Goal: Task Accomplishment & Management: Manage account settings

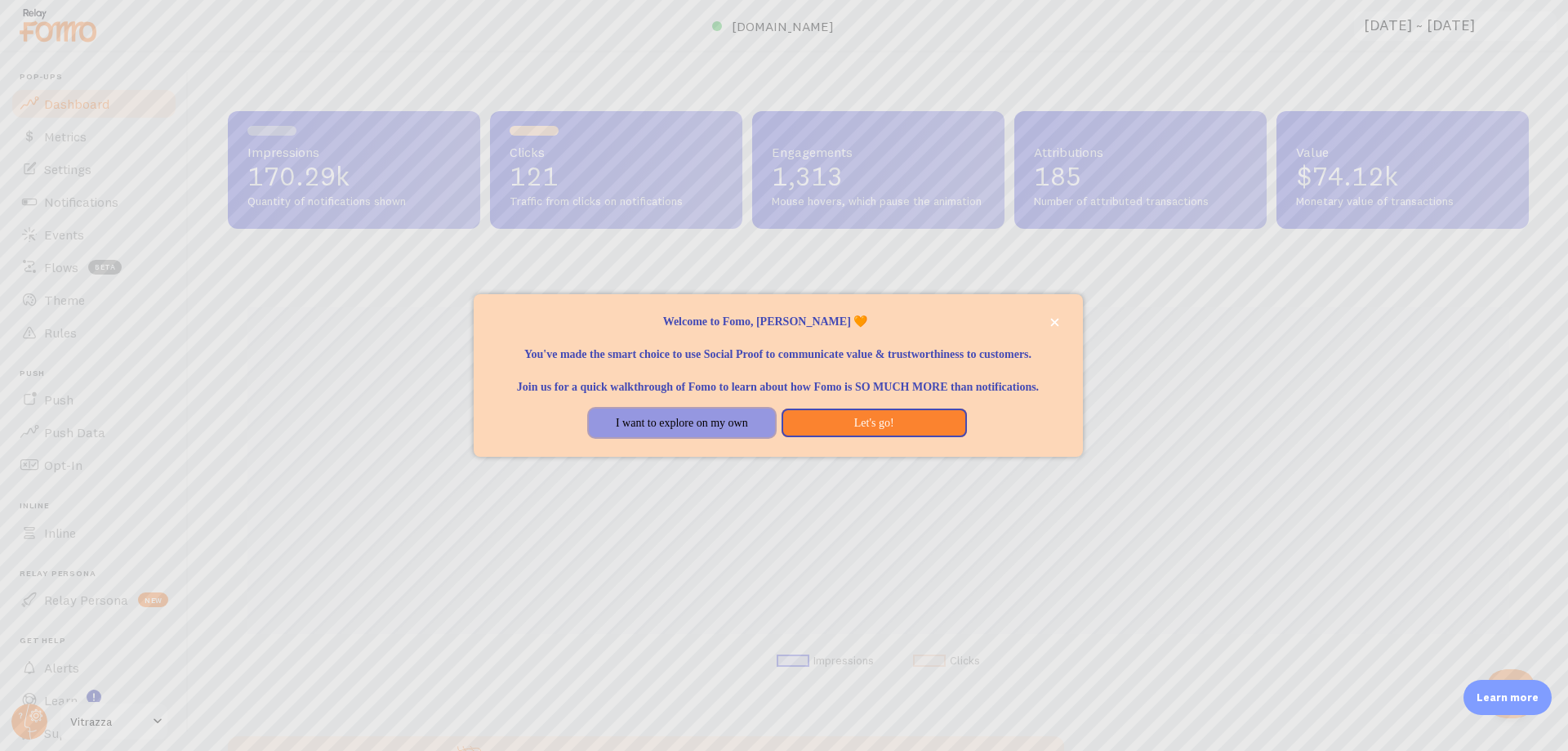
click at [668, 438] on button "I want to explore on my own" at bounding box center [682, 423] width 186 height 29
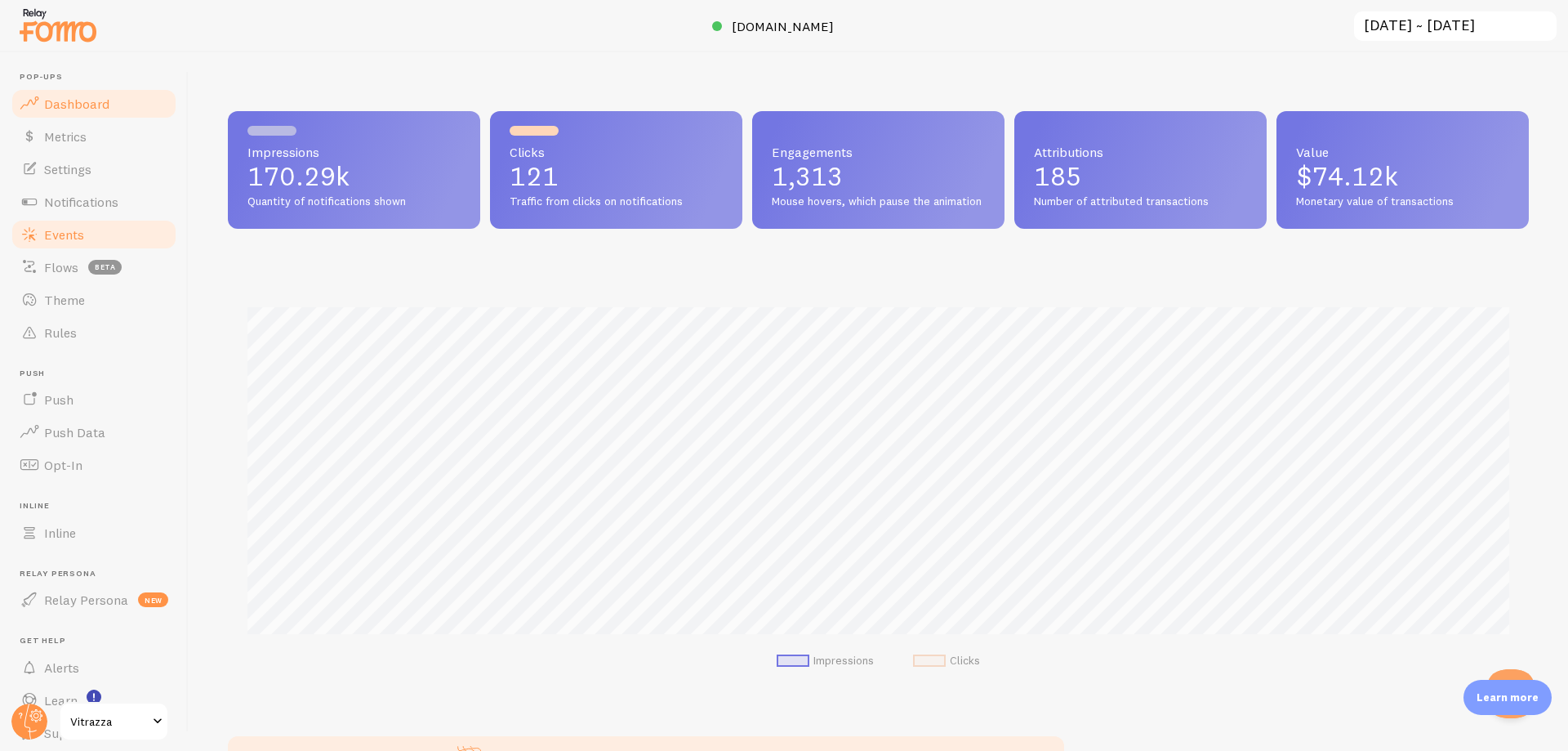
click at [62, 229] on span "Events" at bounding box center [64, 234] width 40 height 16
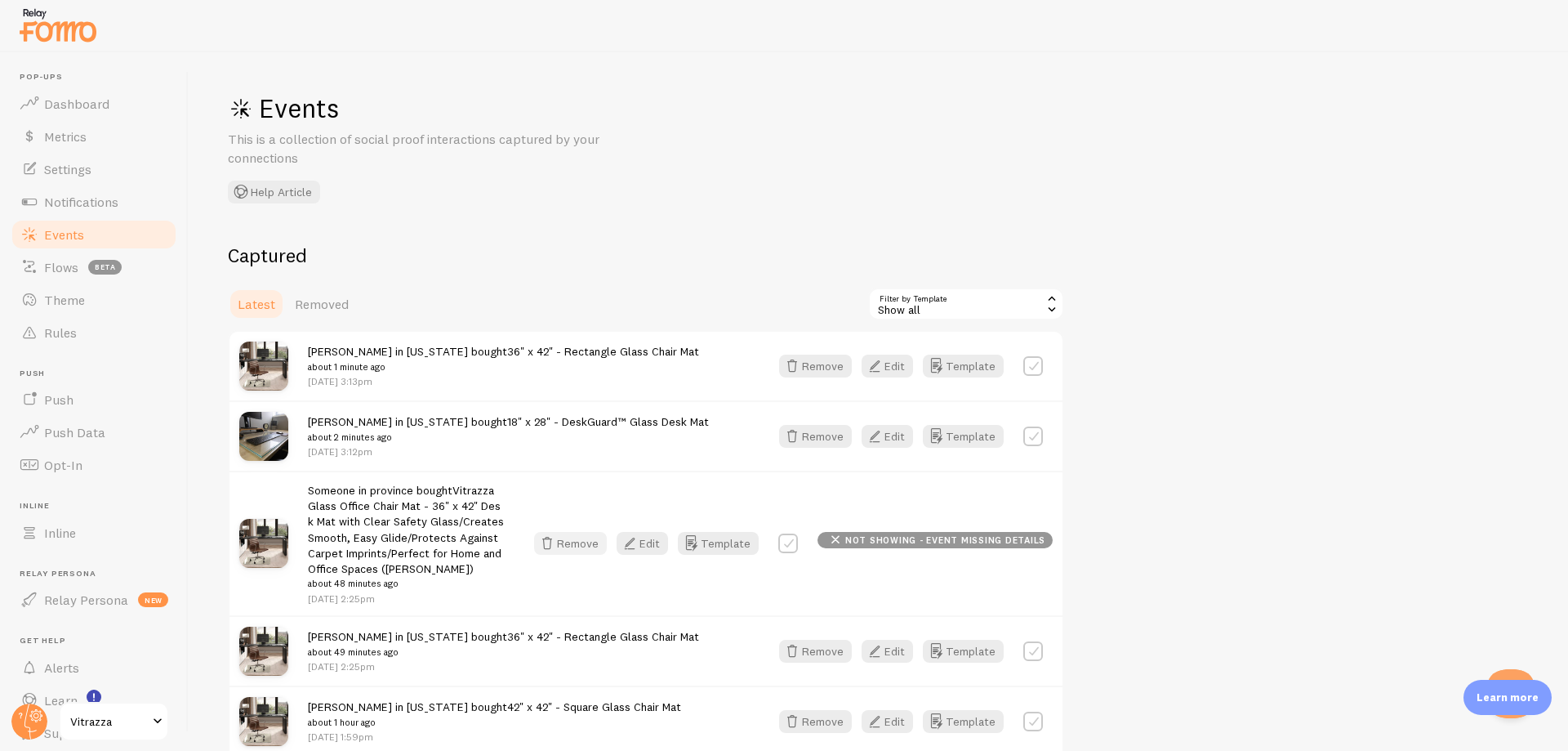
click at [585, 547] on button "Remove" at bounding box center [571, 543] width 73 height 23
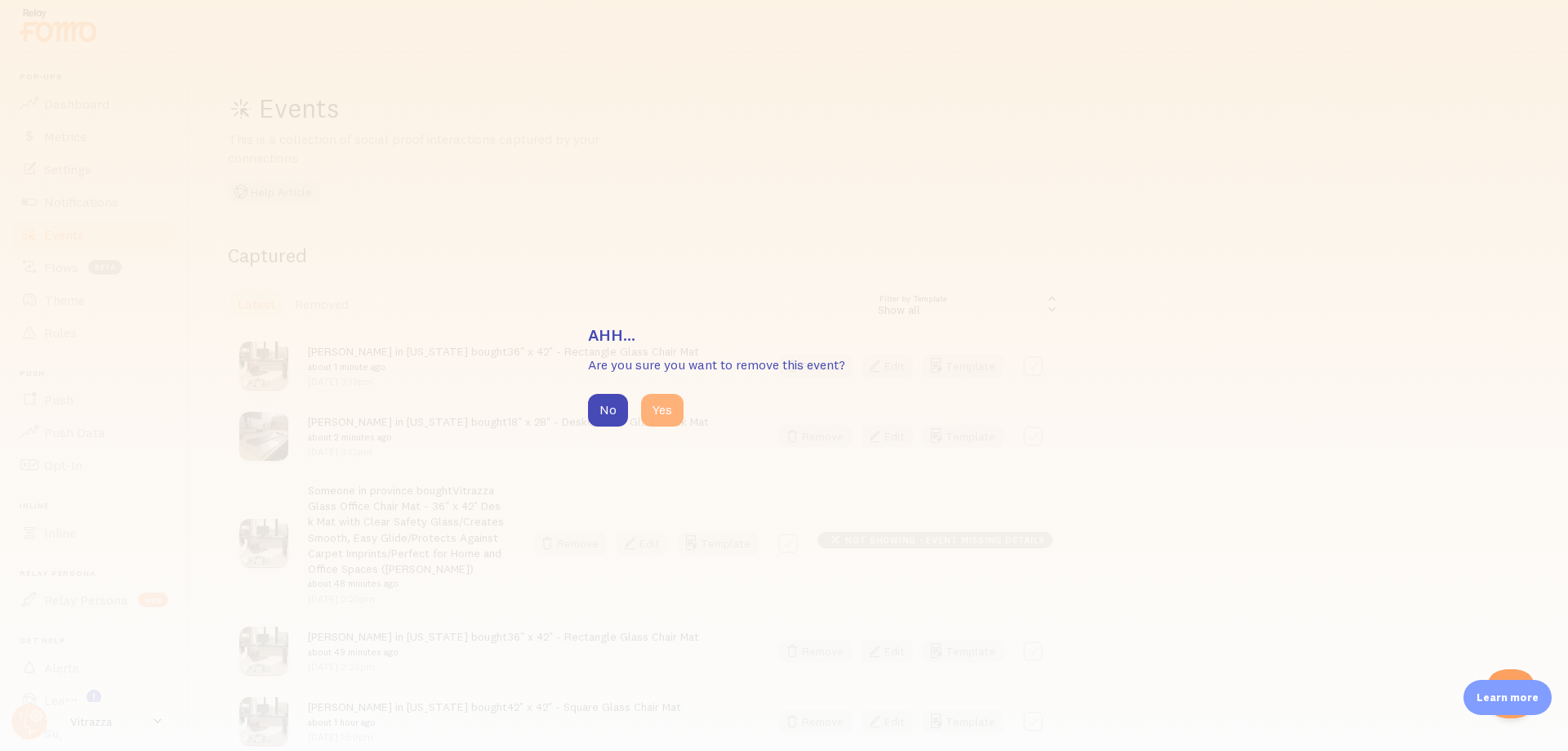
click at [683, 417] on button "Yes" at bounding box center [662, 410] width 42 height 33
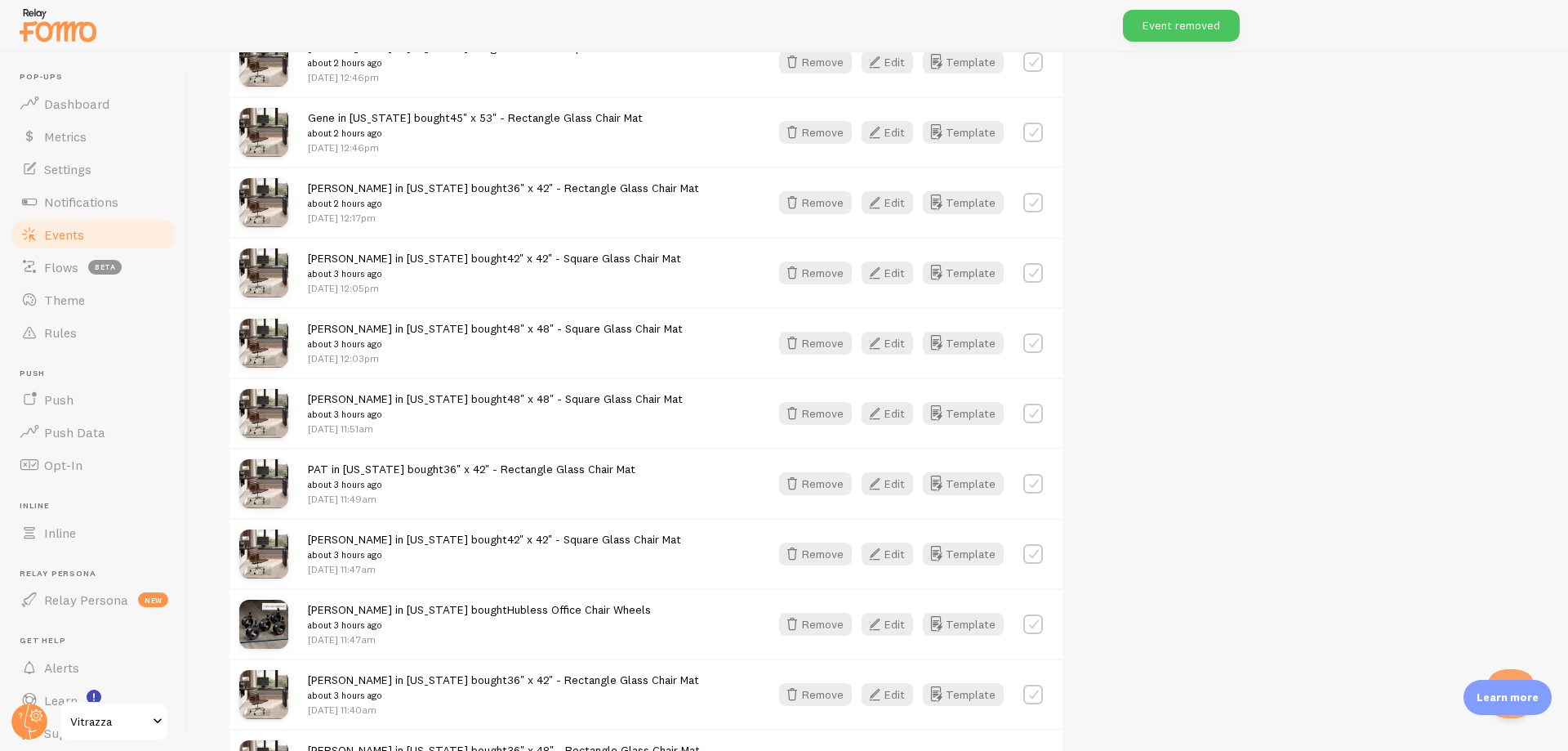
scroll to position [1768, 0]
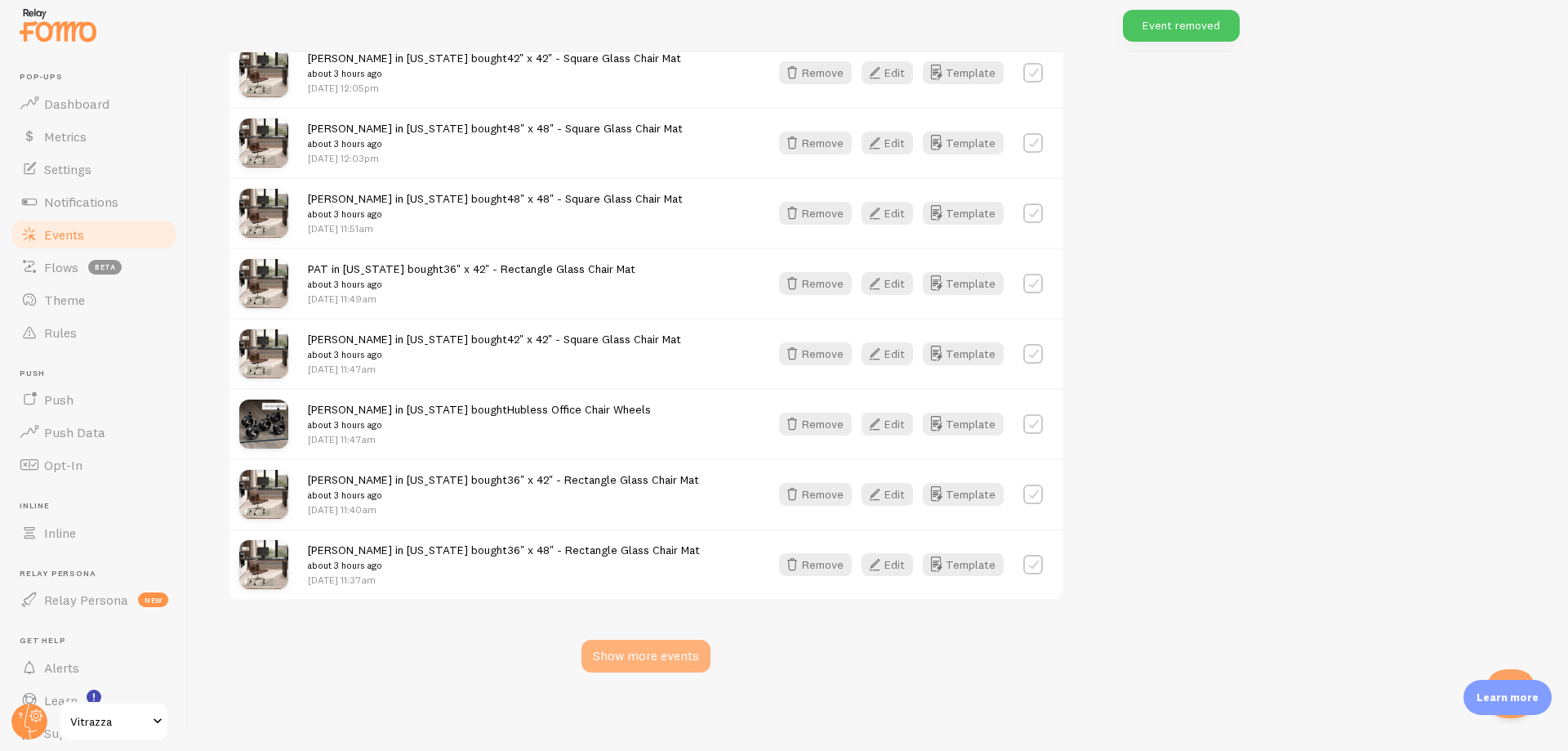
click at [660, 645] on div "Show more events" at bounding box center [646, 656] width 129 height 33
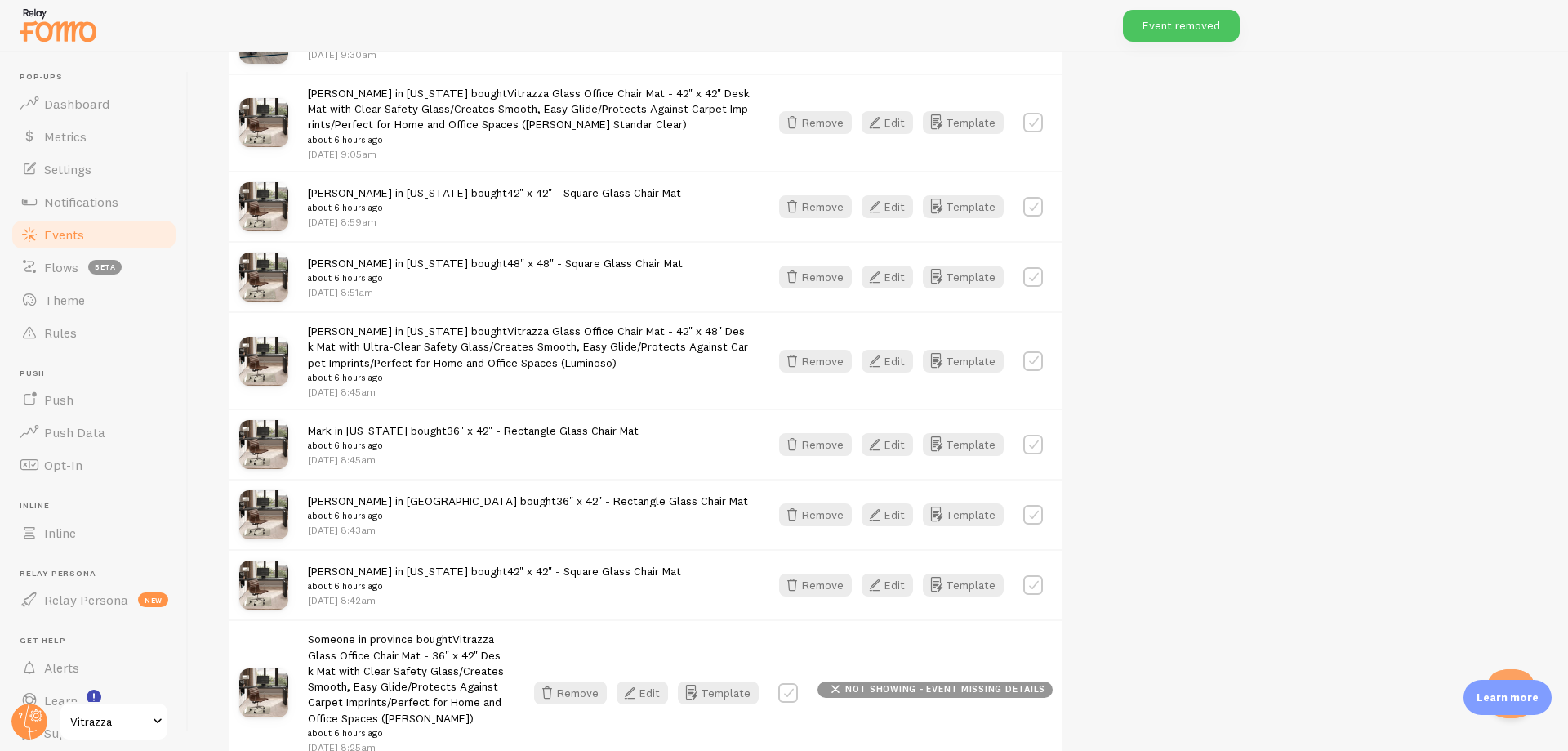
scroll to position [3421, 0]
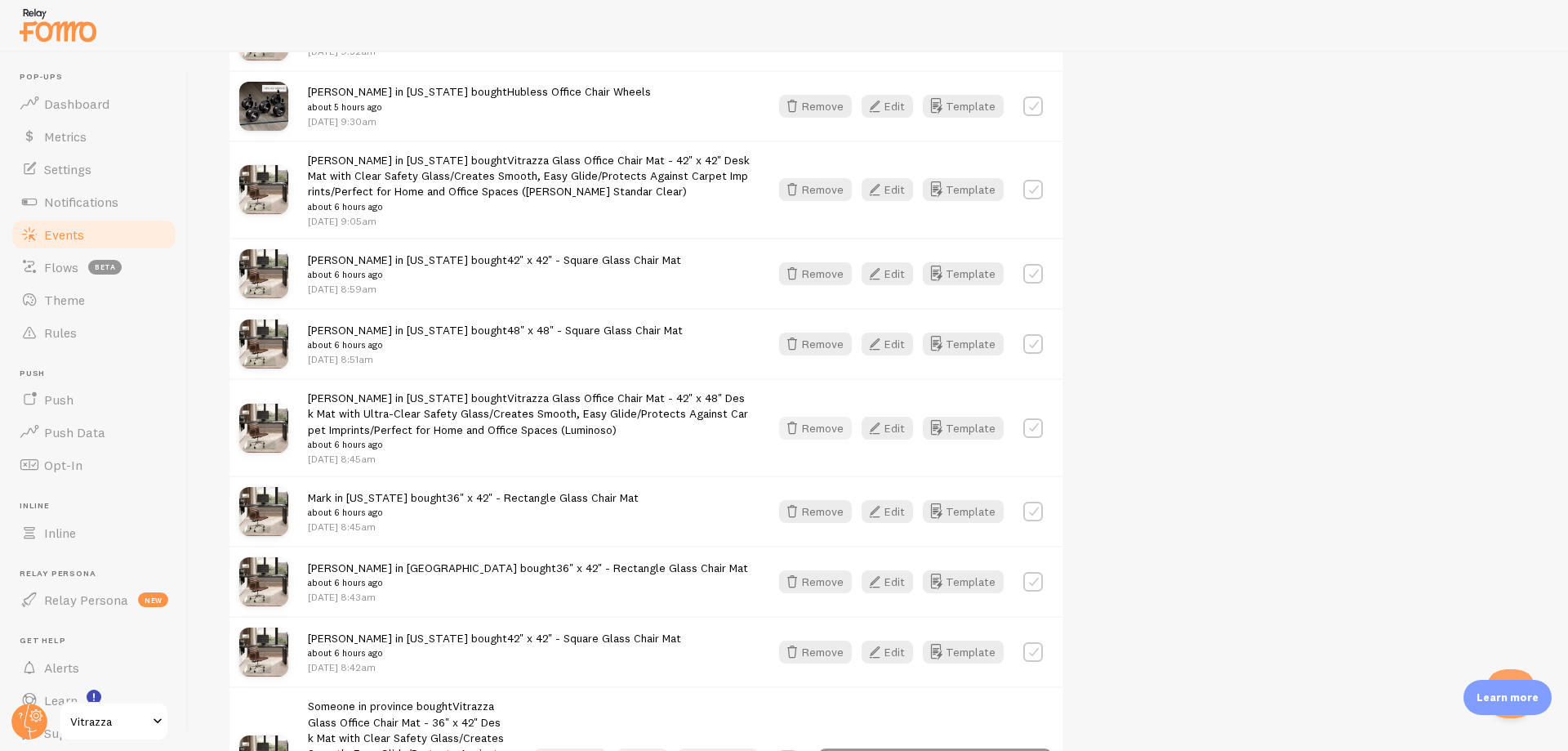
click at [815, 429] on button "Remove" at bounding box center [816, 428] width 73 height 23
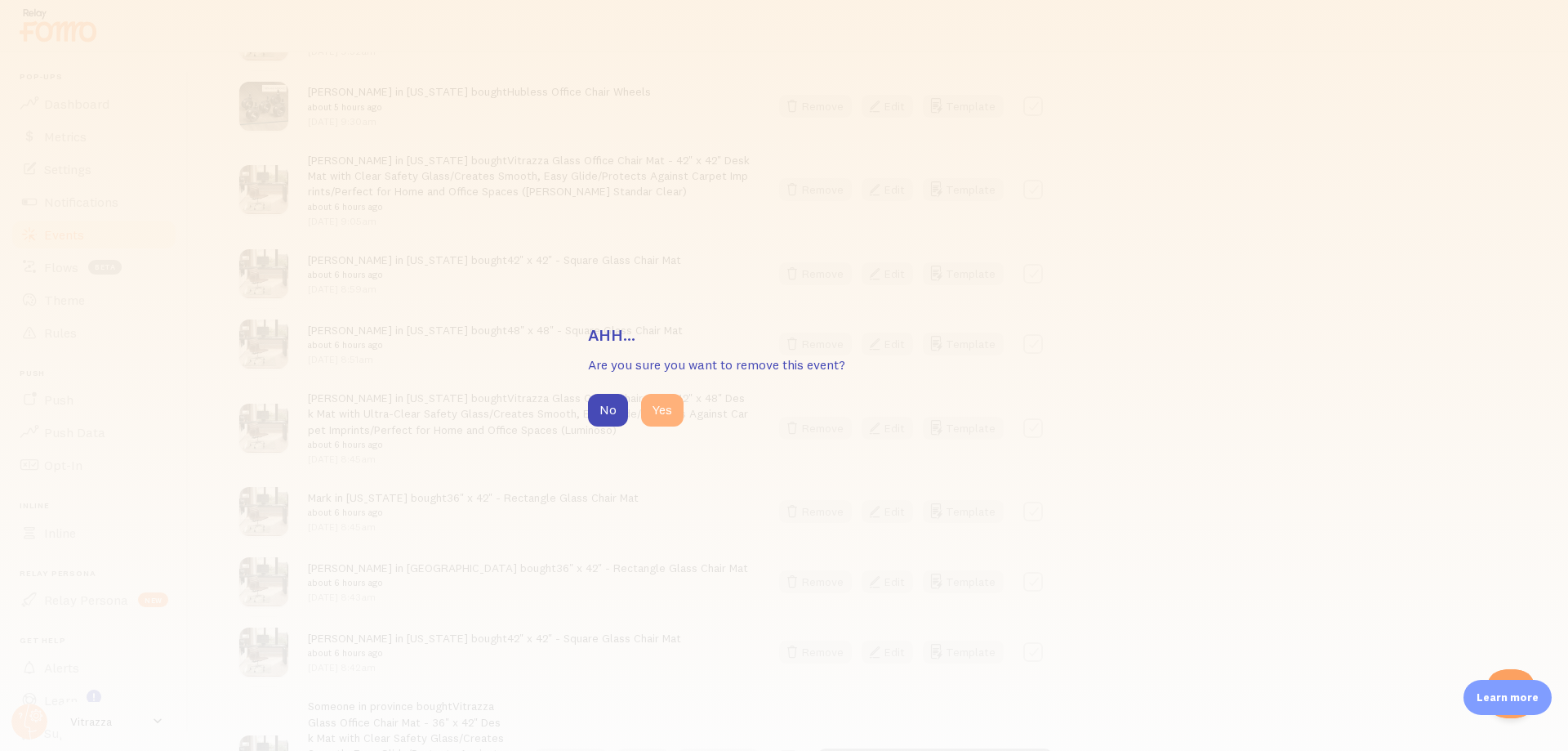
click at [670, 407] on button "Yes" at bounding box center [662, 410] width 42 height 33
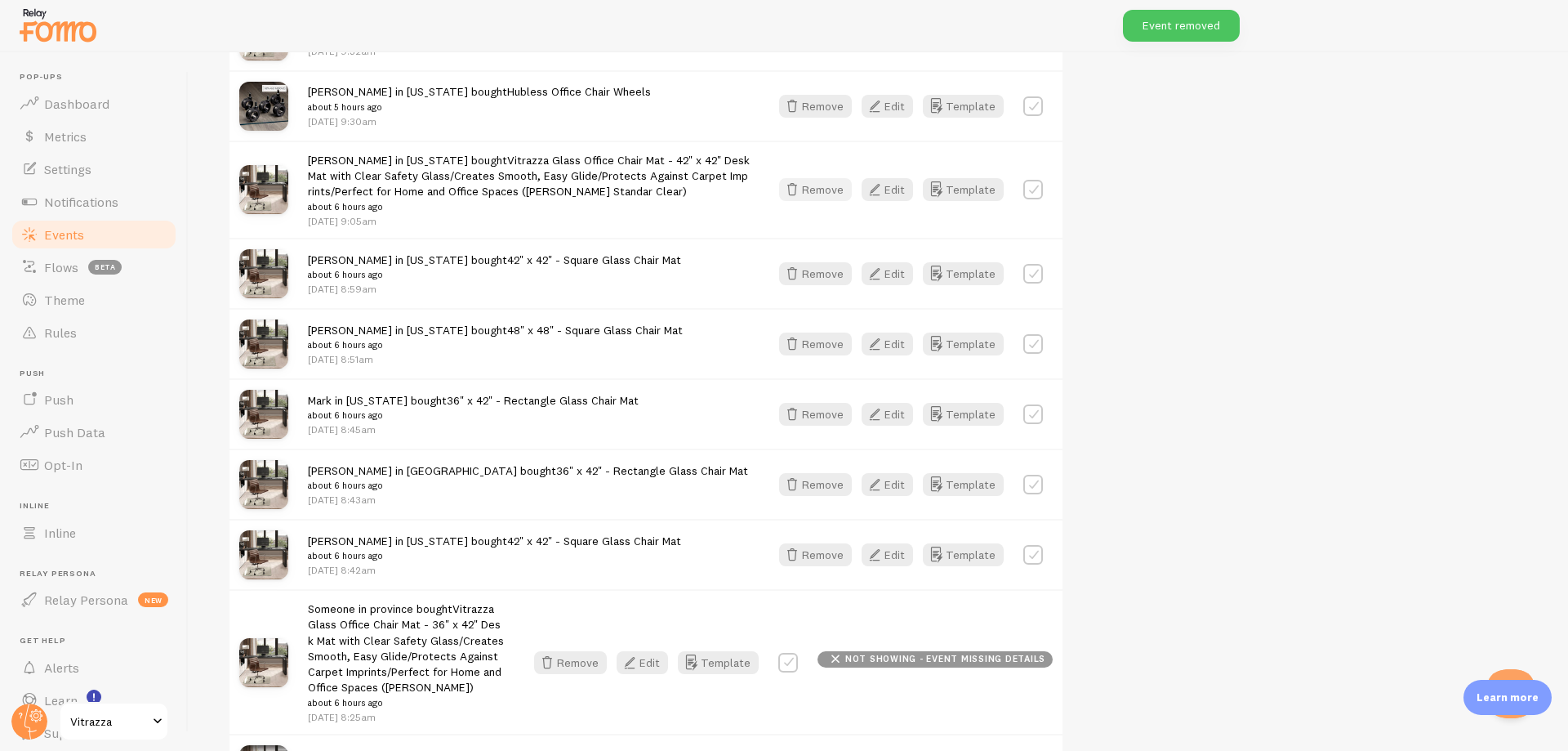
click at [810, 184] on button "Remove" at bounding box center [816, 189] width 73 height 23
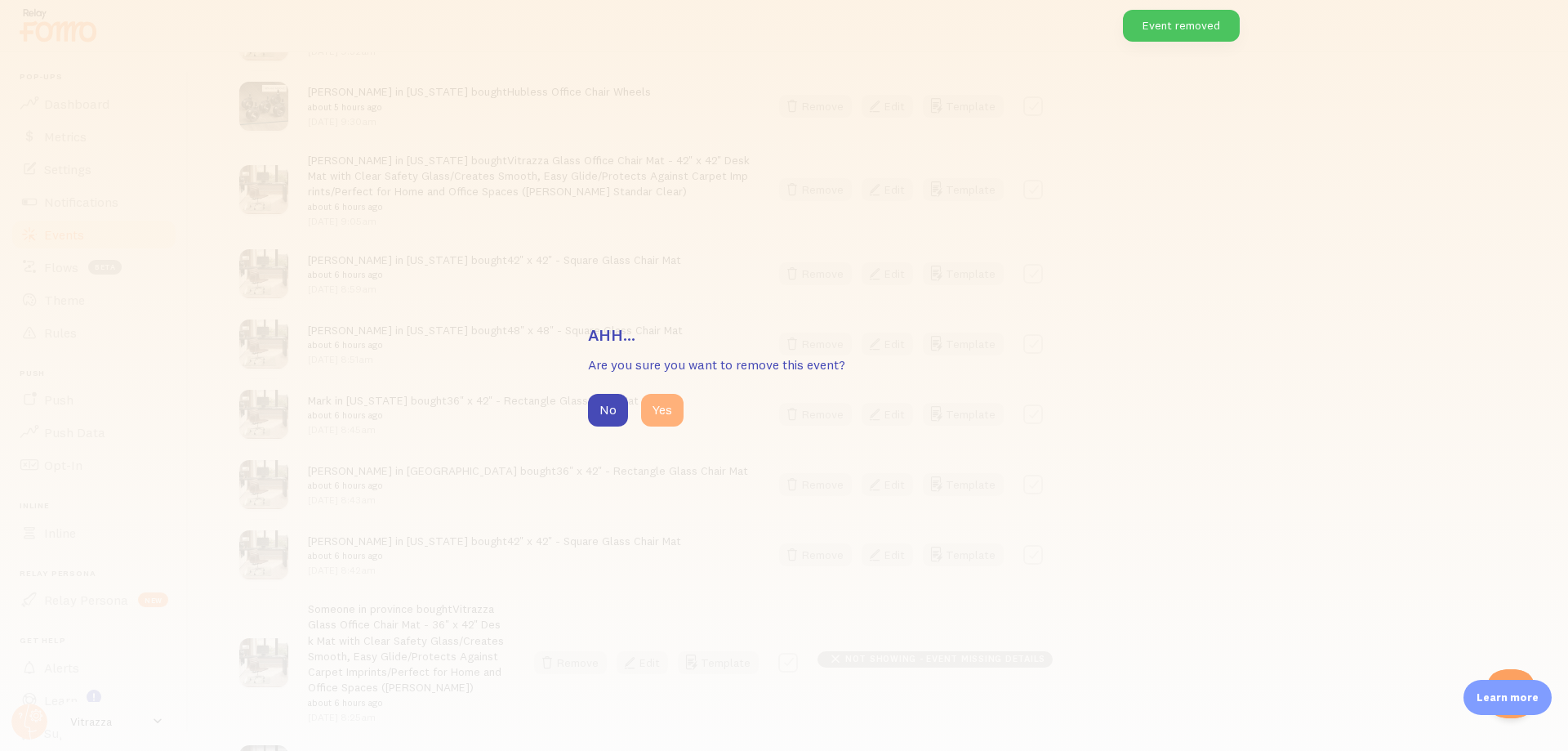
click at [668, 417] on button "Yes" at bounding box center [662, 410] width 42 height 33
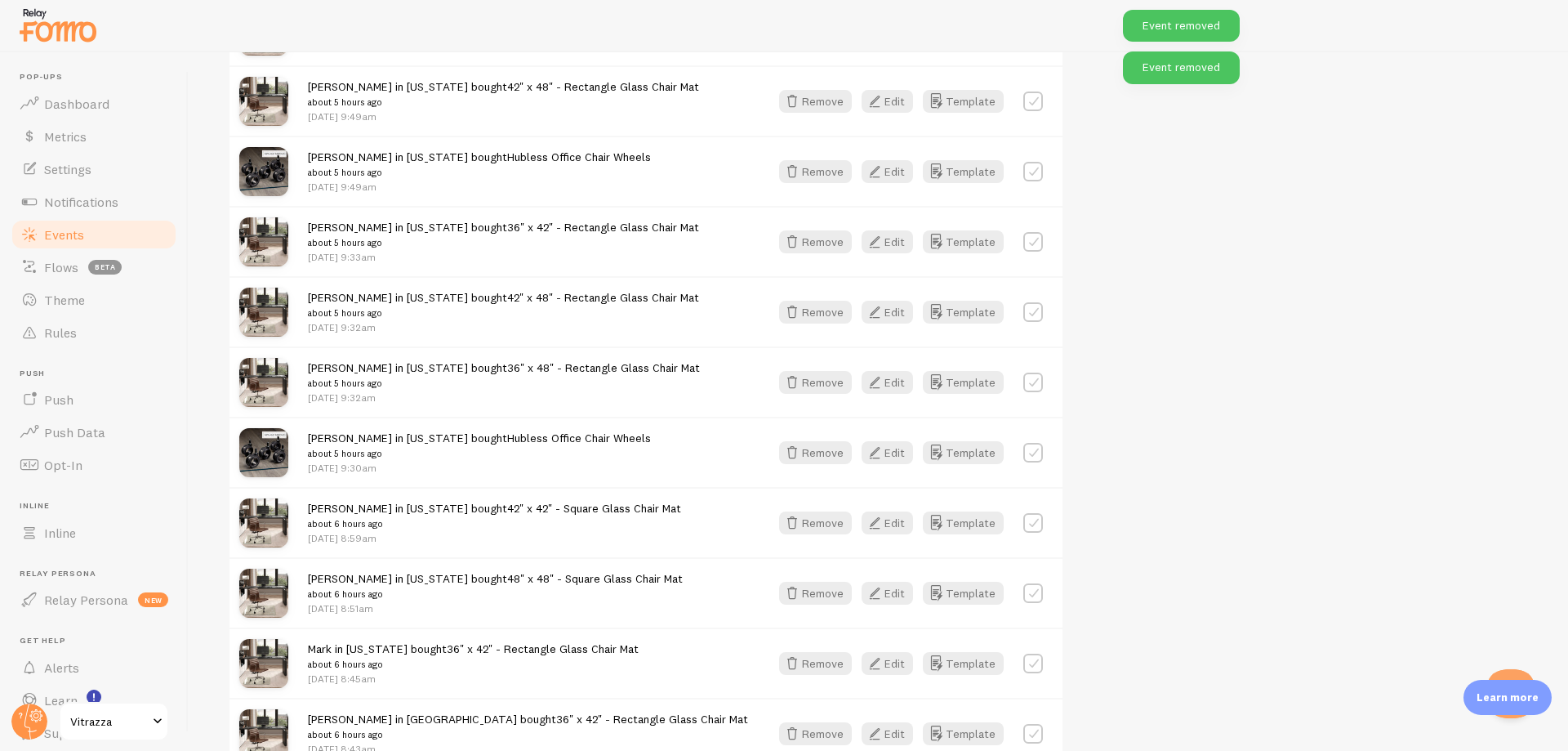
scroll to position [3812, 0]
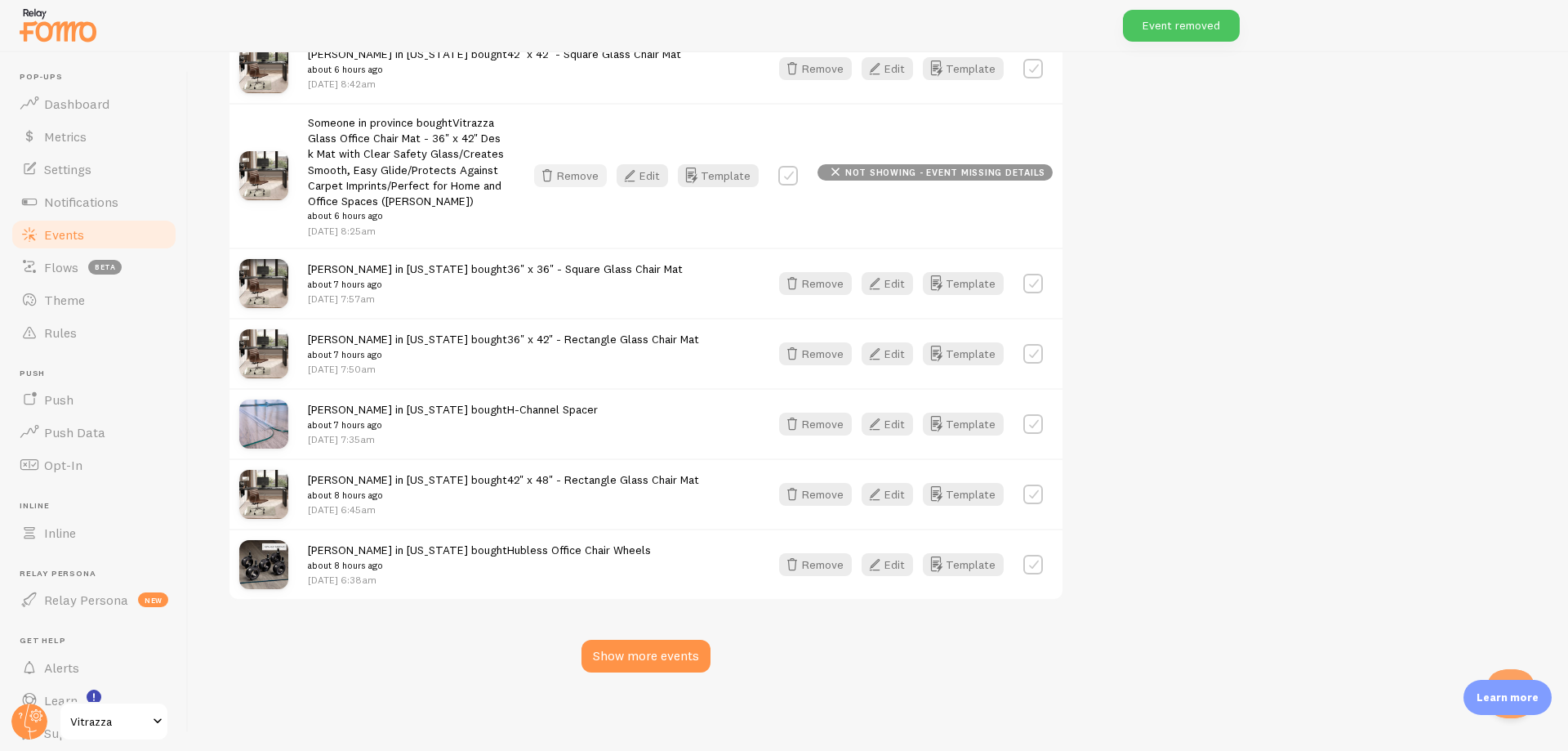
click at [583, 174] on button "Remove" at bounding box center [571, 175] width 73 height 23
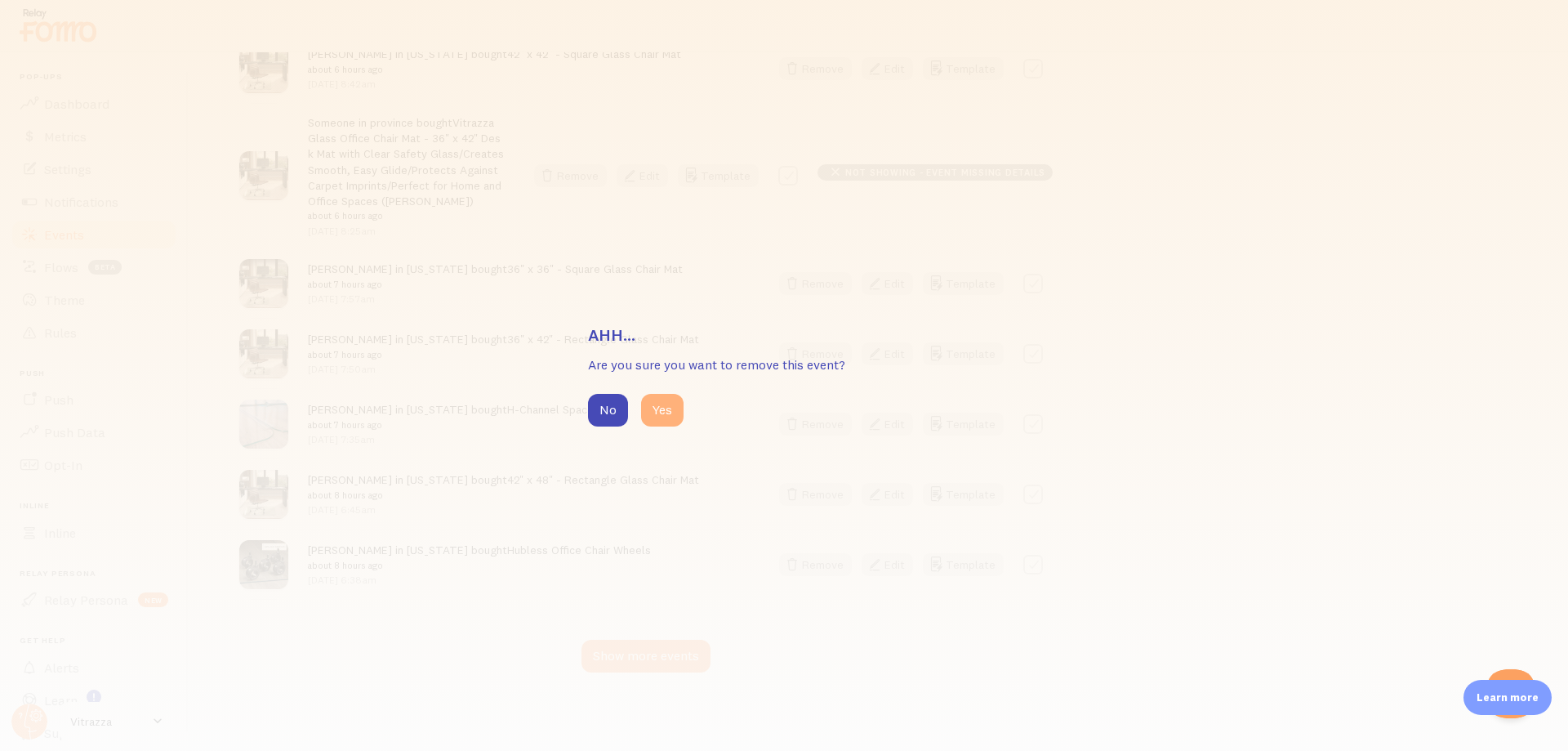
click at [659, 412] on button "Yes" at bounding box center [662, 410] width 42 height 33
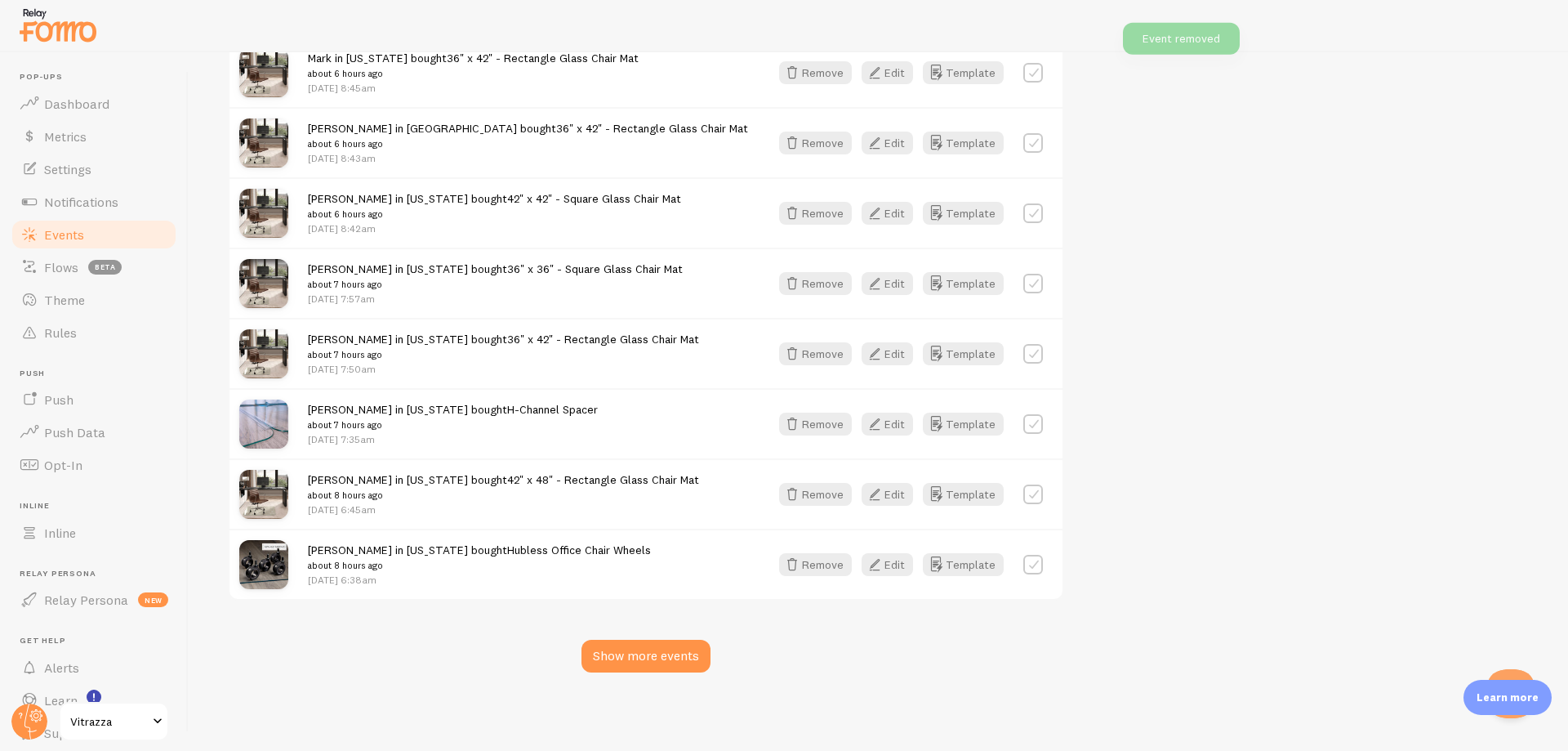
scroll to position [3665, 0]
click at [663, 663] on div "Show more events" at bounding box center [646, 656] width 129 height 33
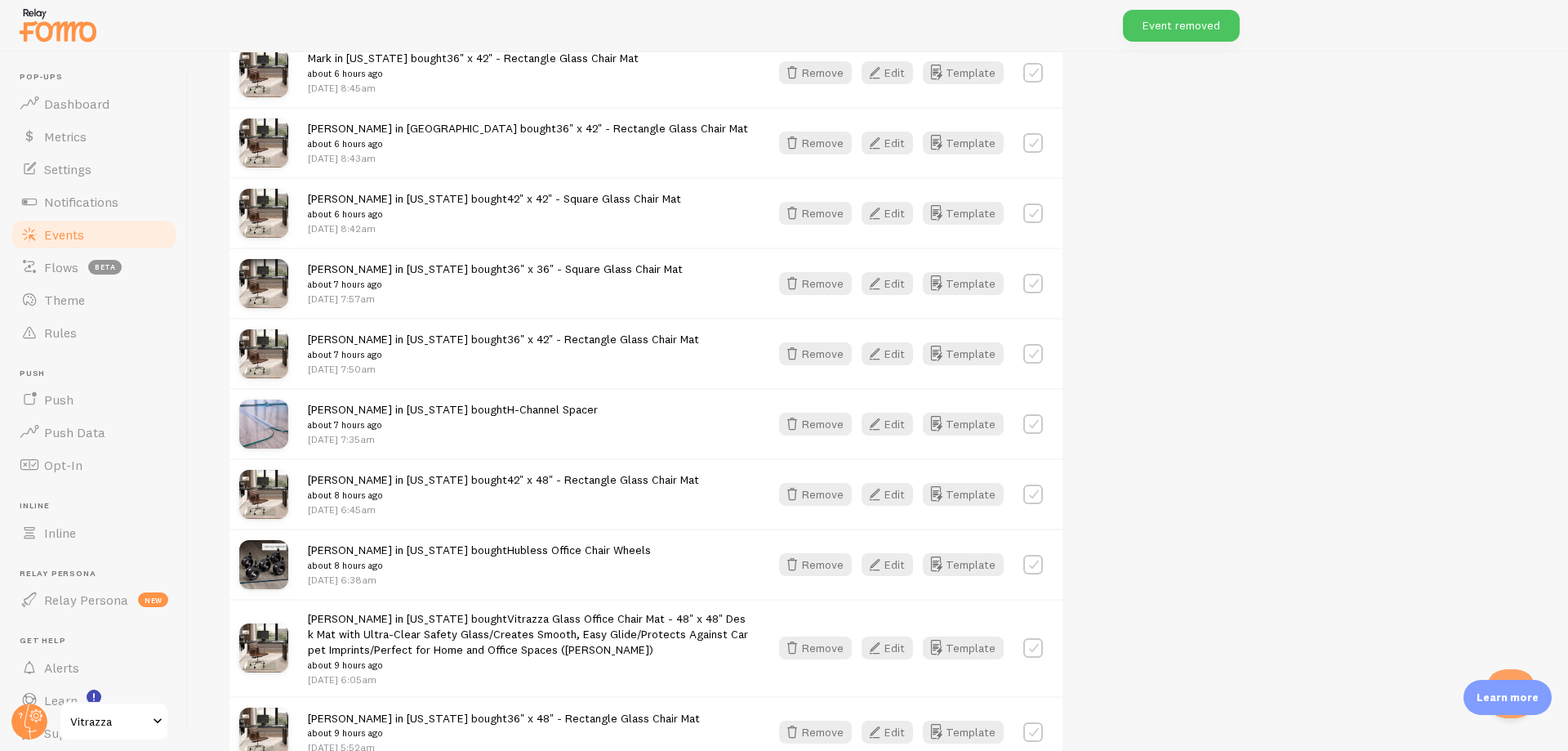
scroll to position [6011, 0]
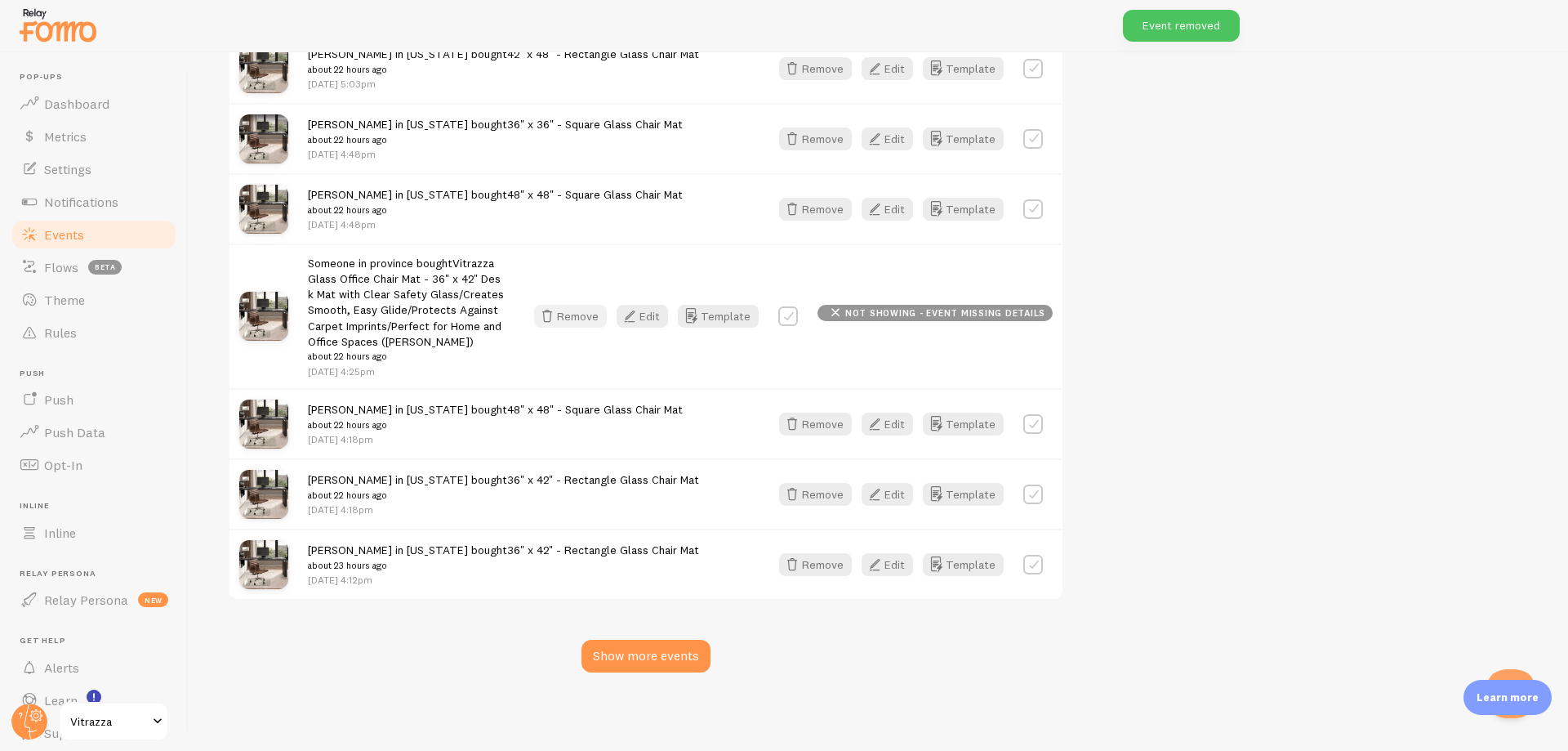
click at [604, 318] on button "Remove" at bounding box center [571, 316] width 73 height 23
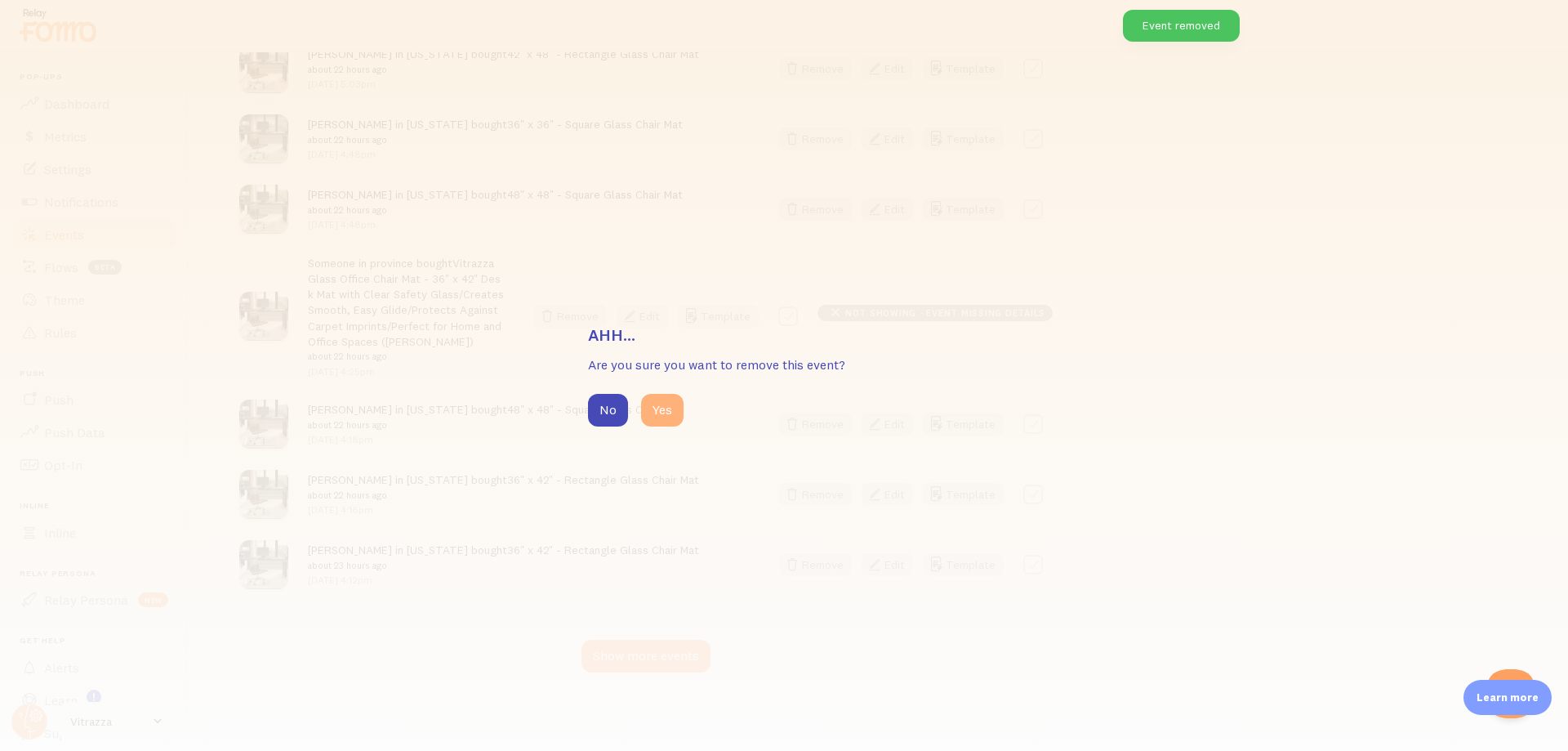
click at [659, 415] on button "Yes" at bounding box center [662, 410] width 42 height 33
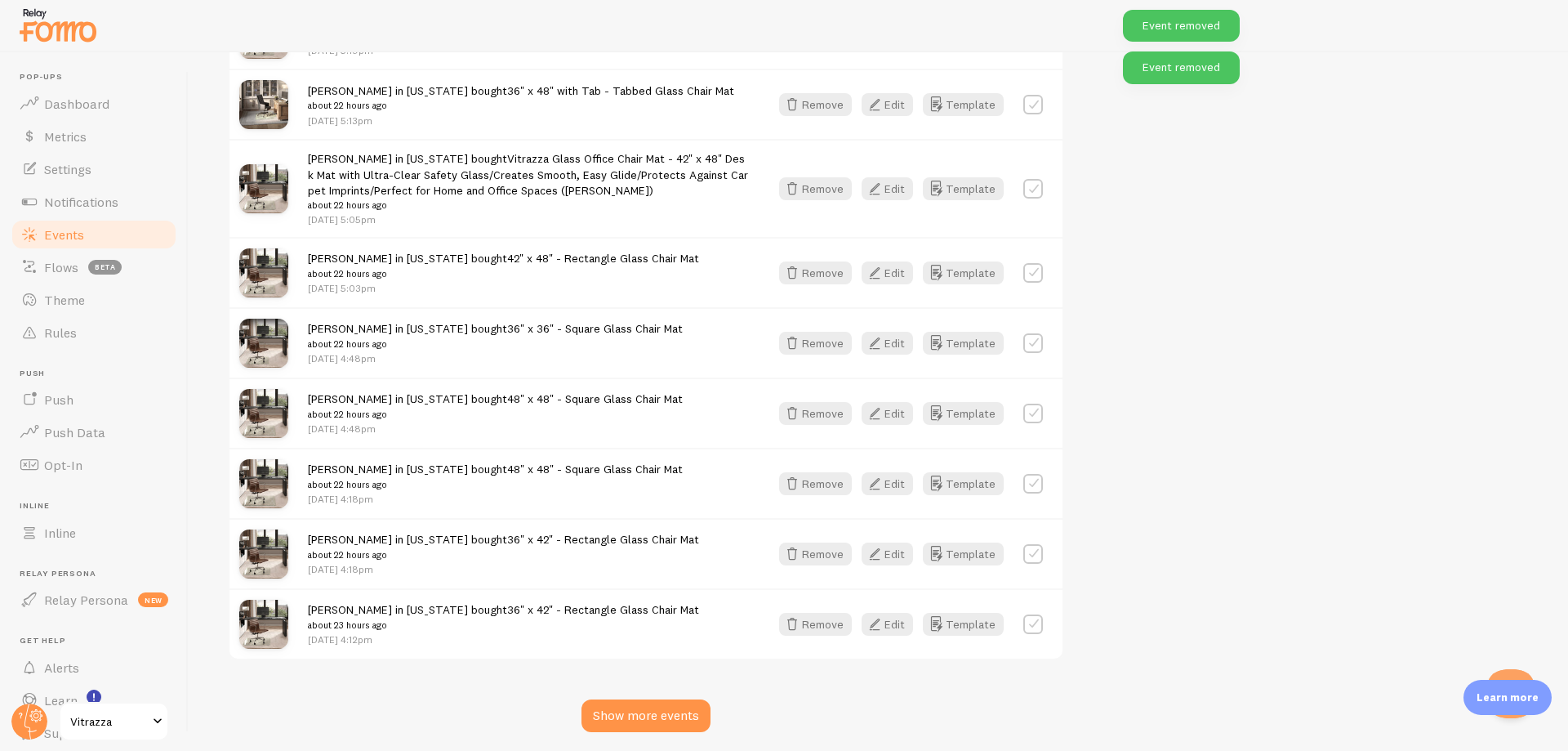
scroll to position [5766, 0]
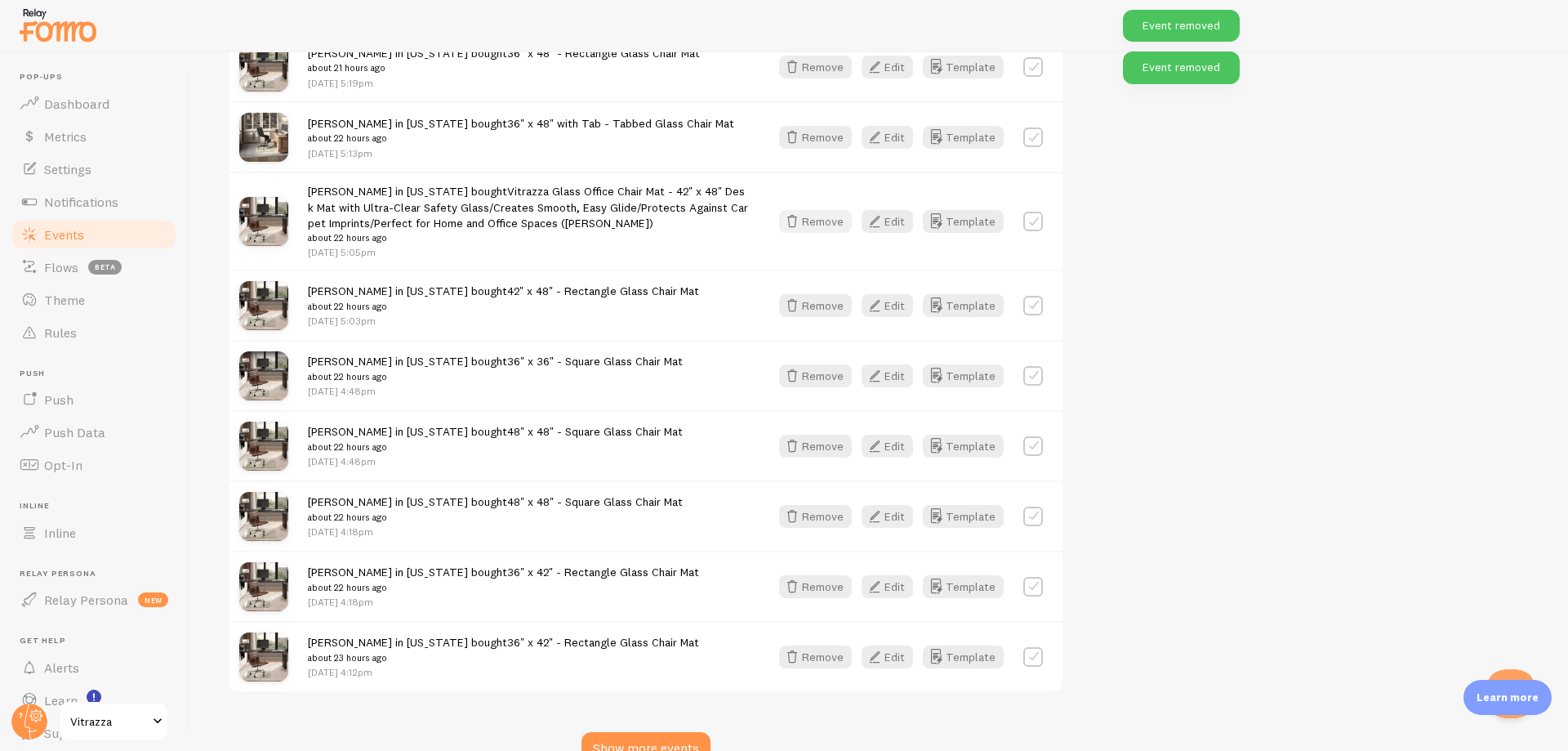
click at [813, 232] on button "Remove" at bounding box center [816, 221] width 73 height 23
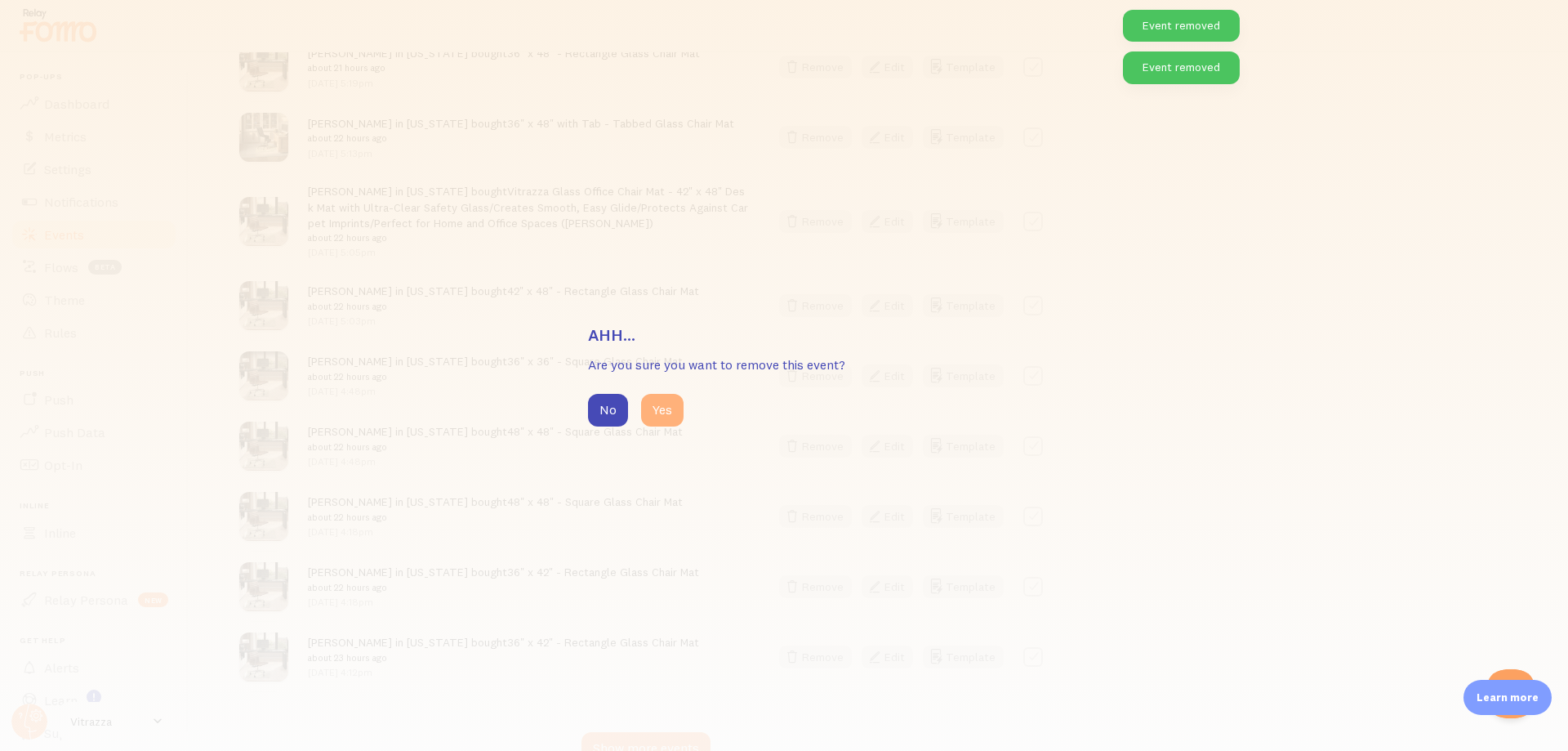
click at [677, 408] on button "Yes" at bounding box center [662, 410] width 42 height 33
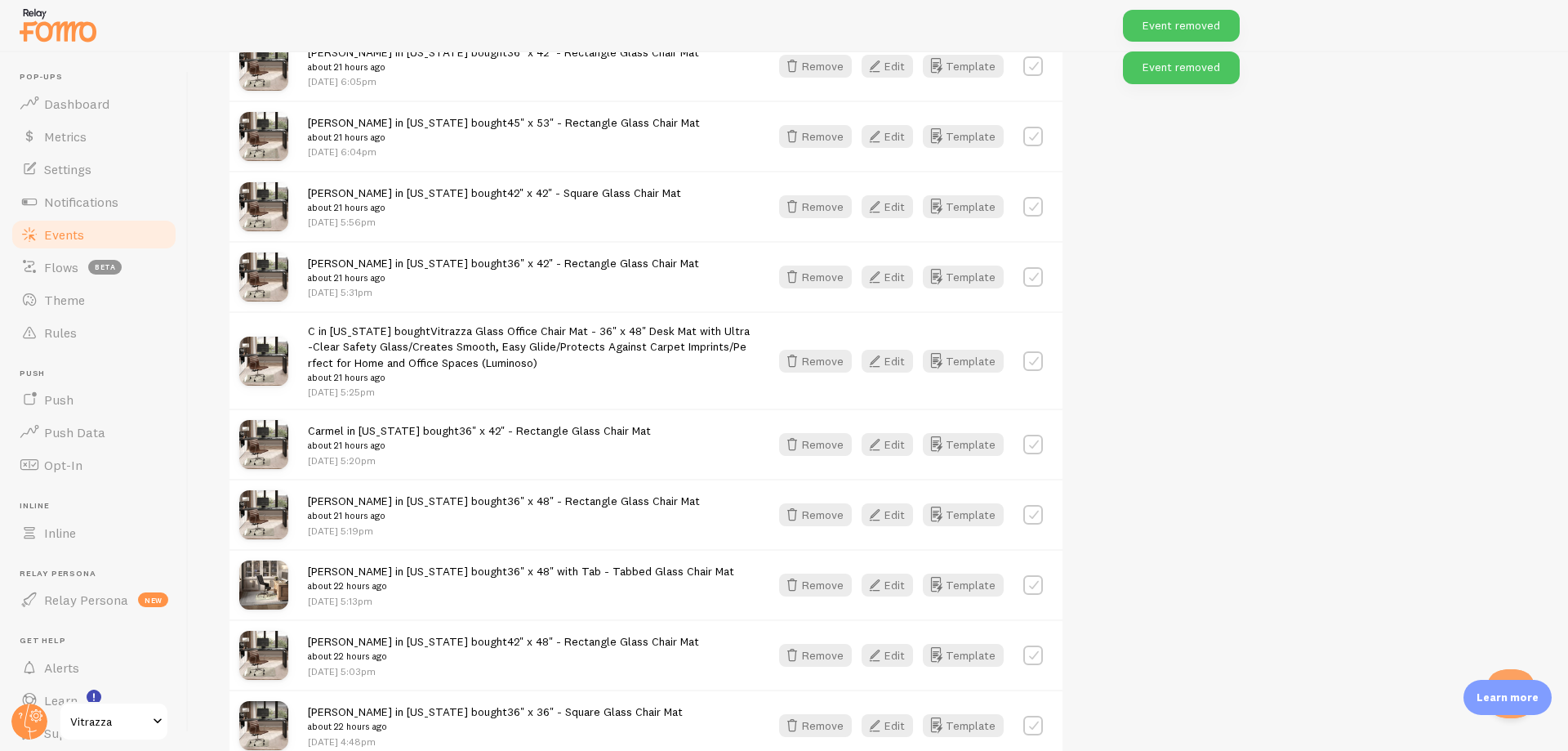
scroll to position [5276, 0]
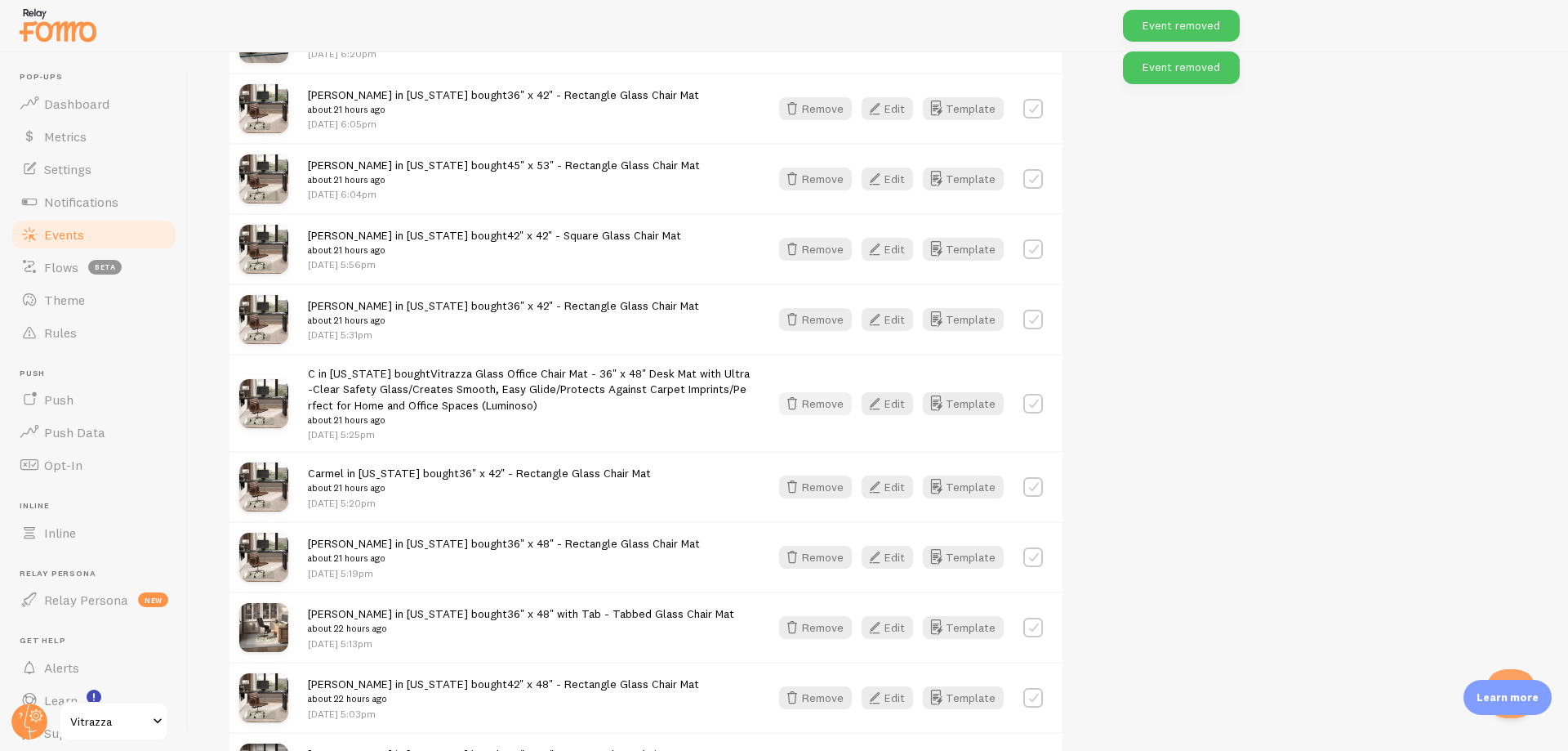
click at [833, 415] on button "Remove" at bounding box center [816, 403] width 73 height 23
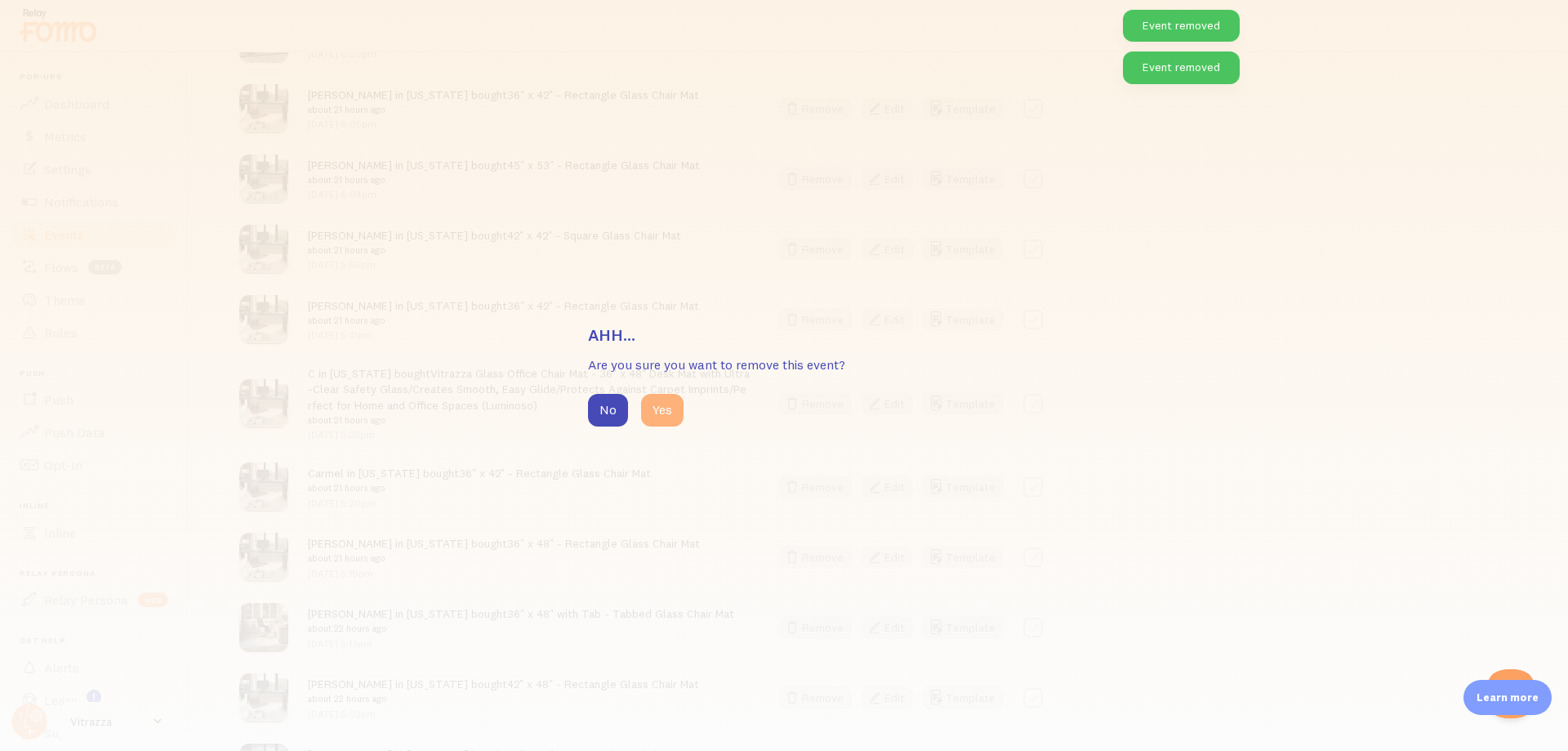
click at [670, 412] on button "Yes" at bounding box center [662, 410] width 42 height 33
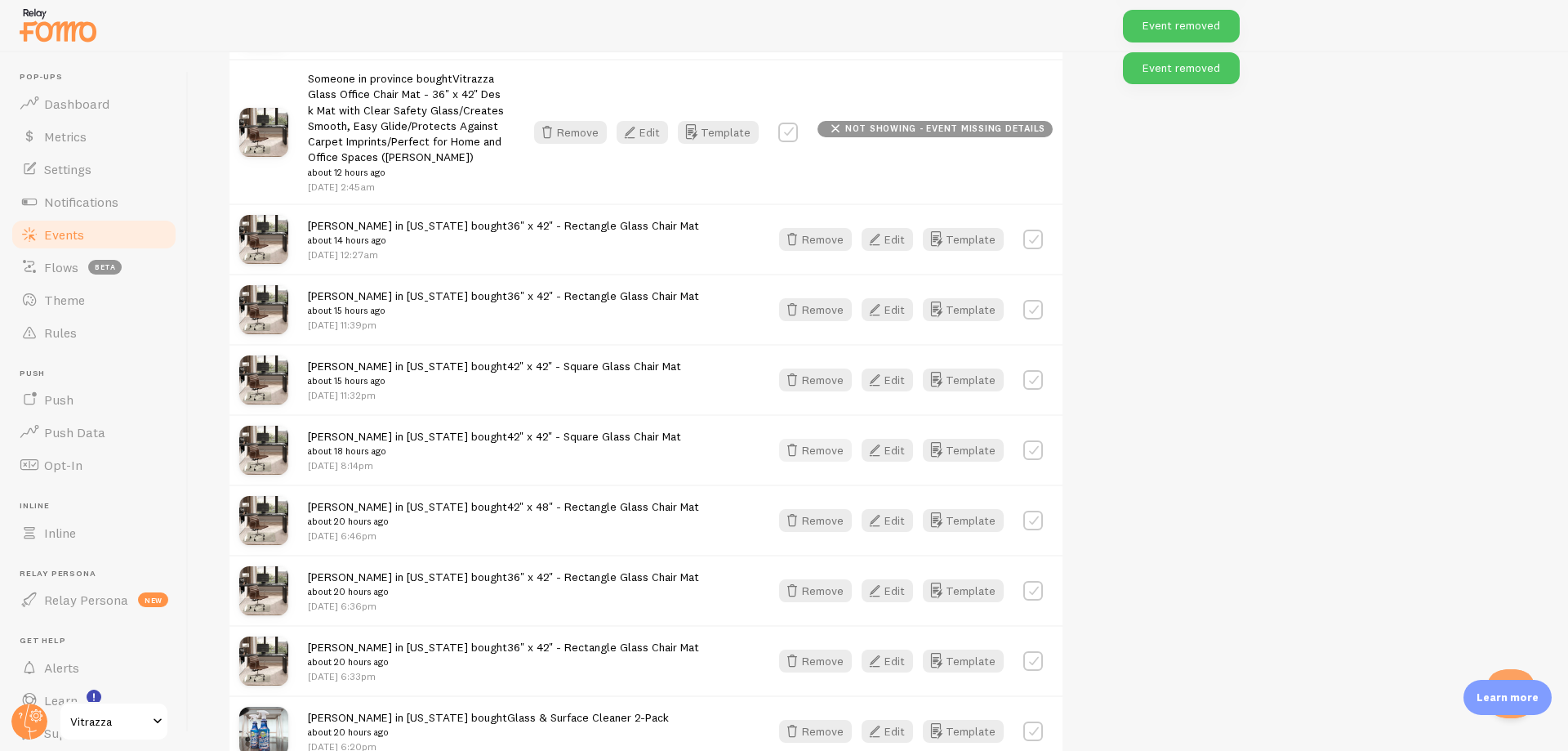
scroll to position [4099, 0]
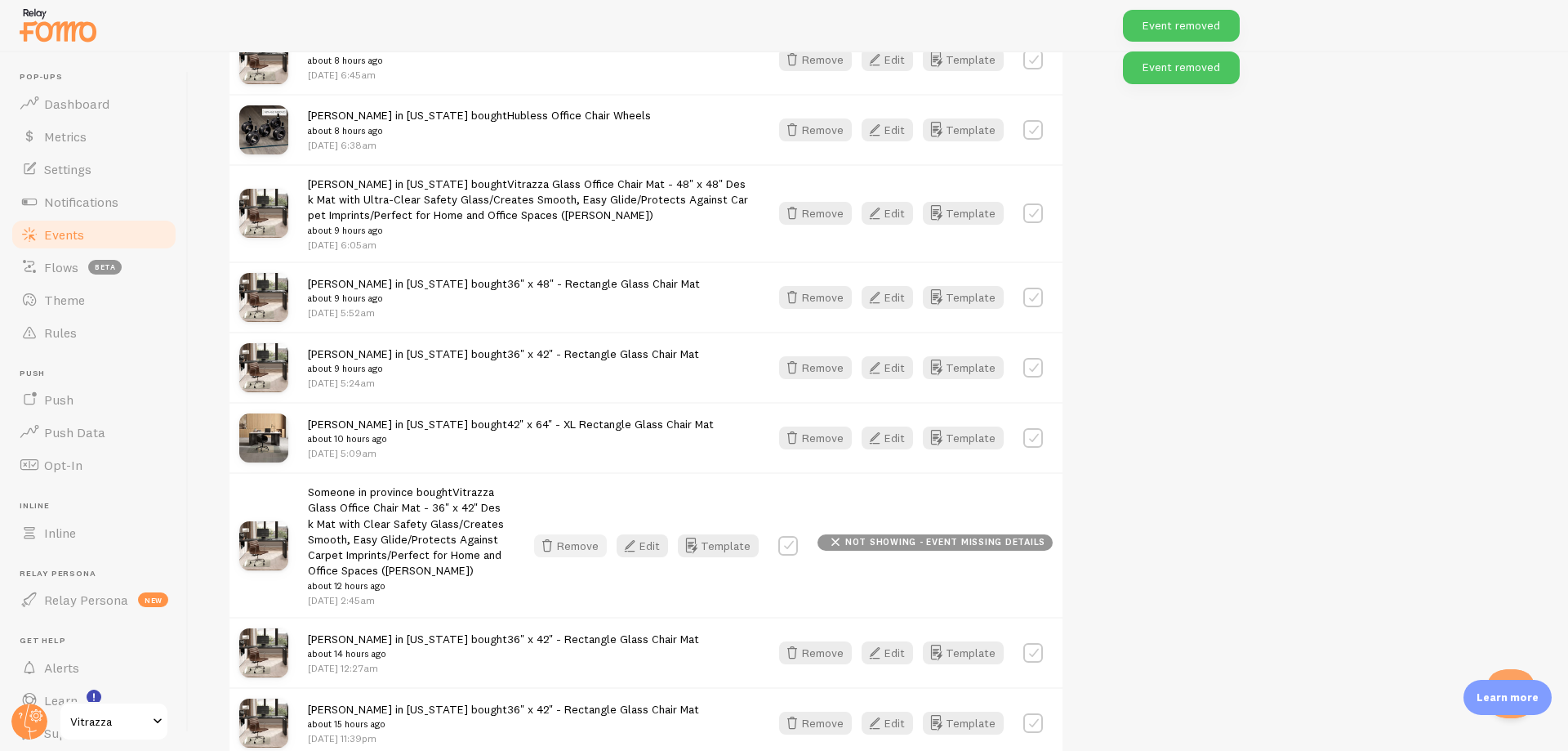
click at [593, 553] on button "Remove" at bounding box center [571, 545] width 73 height 23
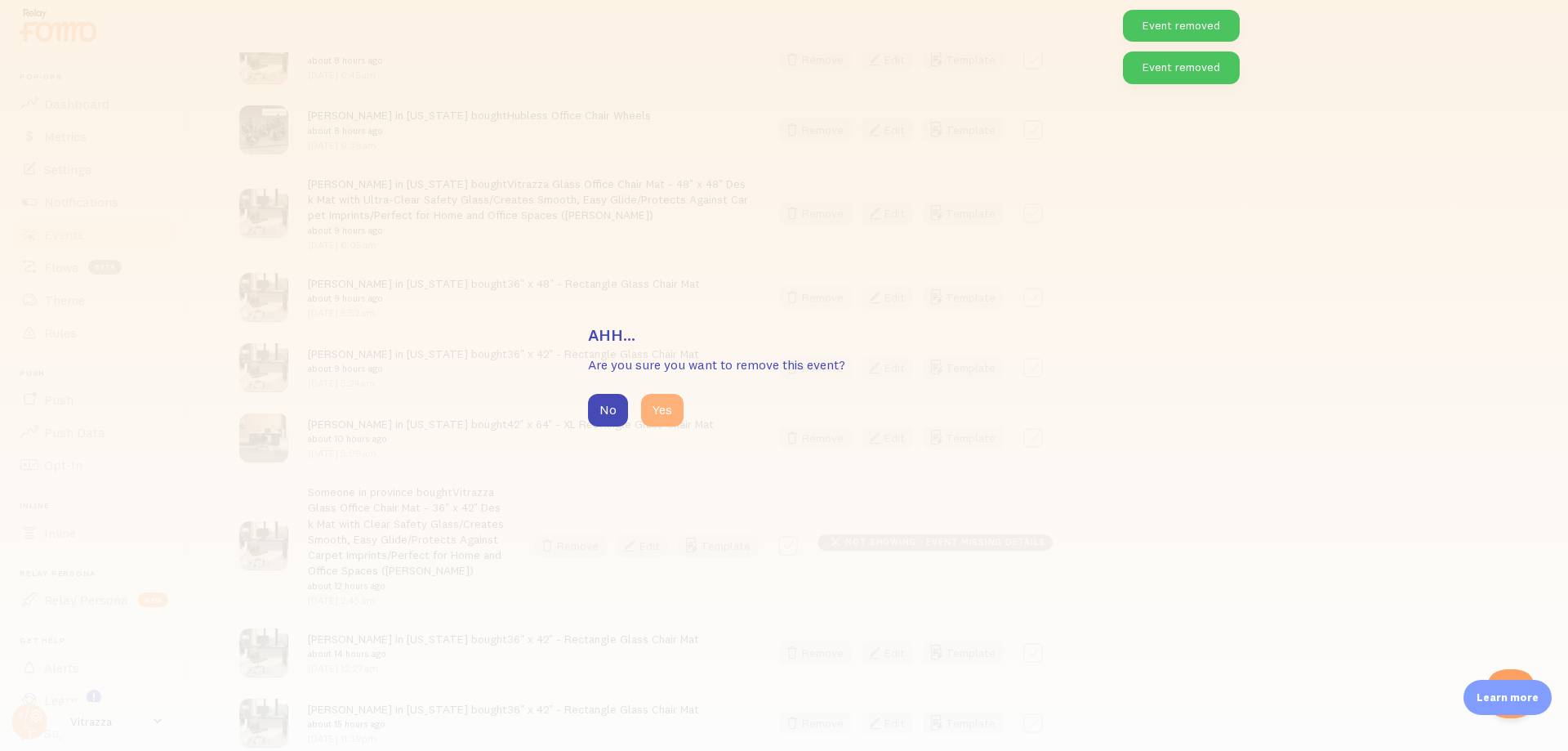
click at [658, 405] on button "Yes" at bounding box center [662, 410] width 42 height 33
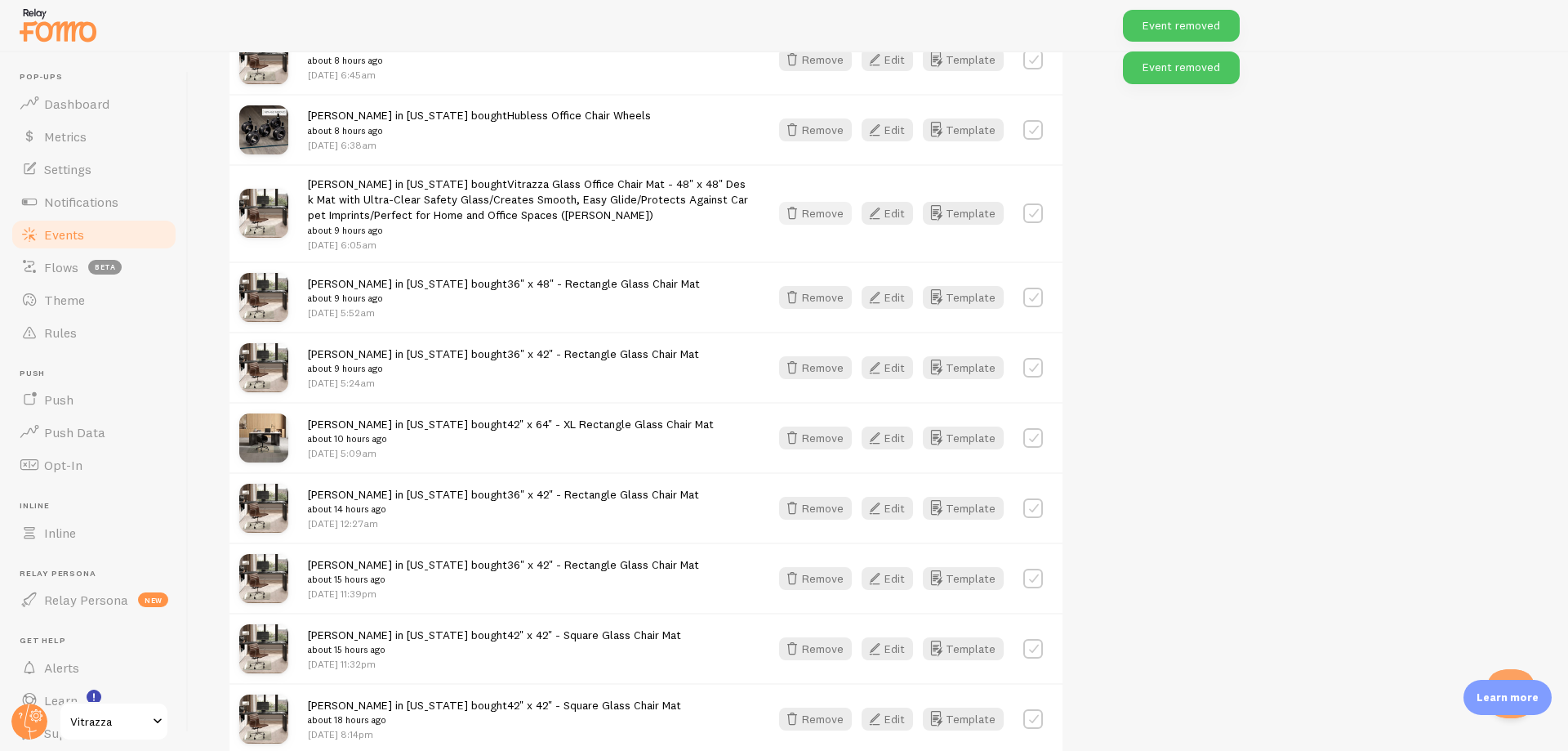
click at [812, 218] on button "Remove" at bounding box center [816, 213] width 73 height 23
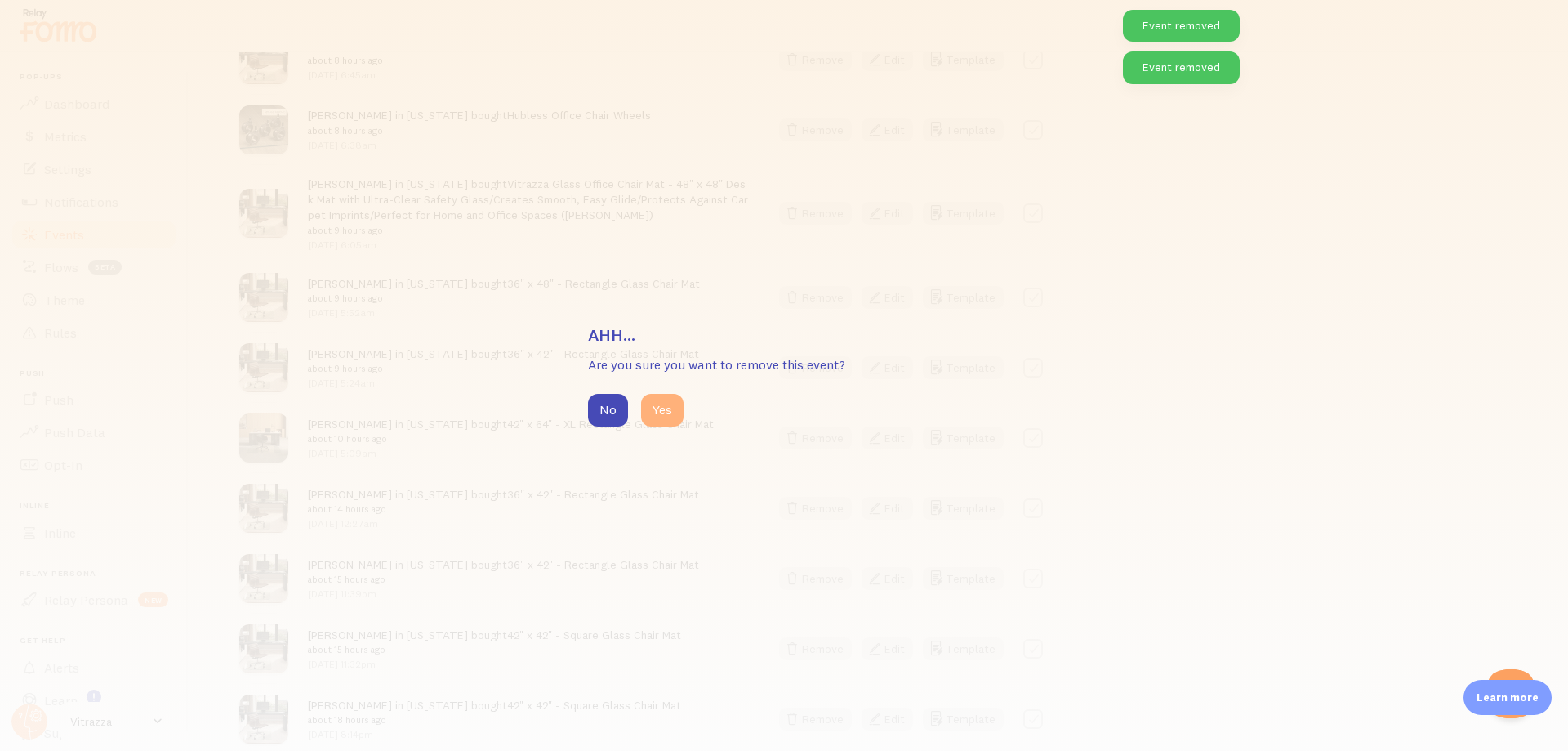
click at [657, 418] on button "Yes" at bounding box center [662, 410] width 42 height 33
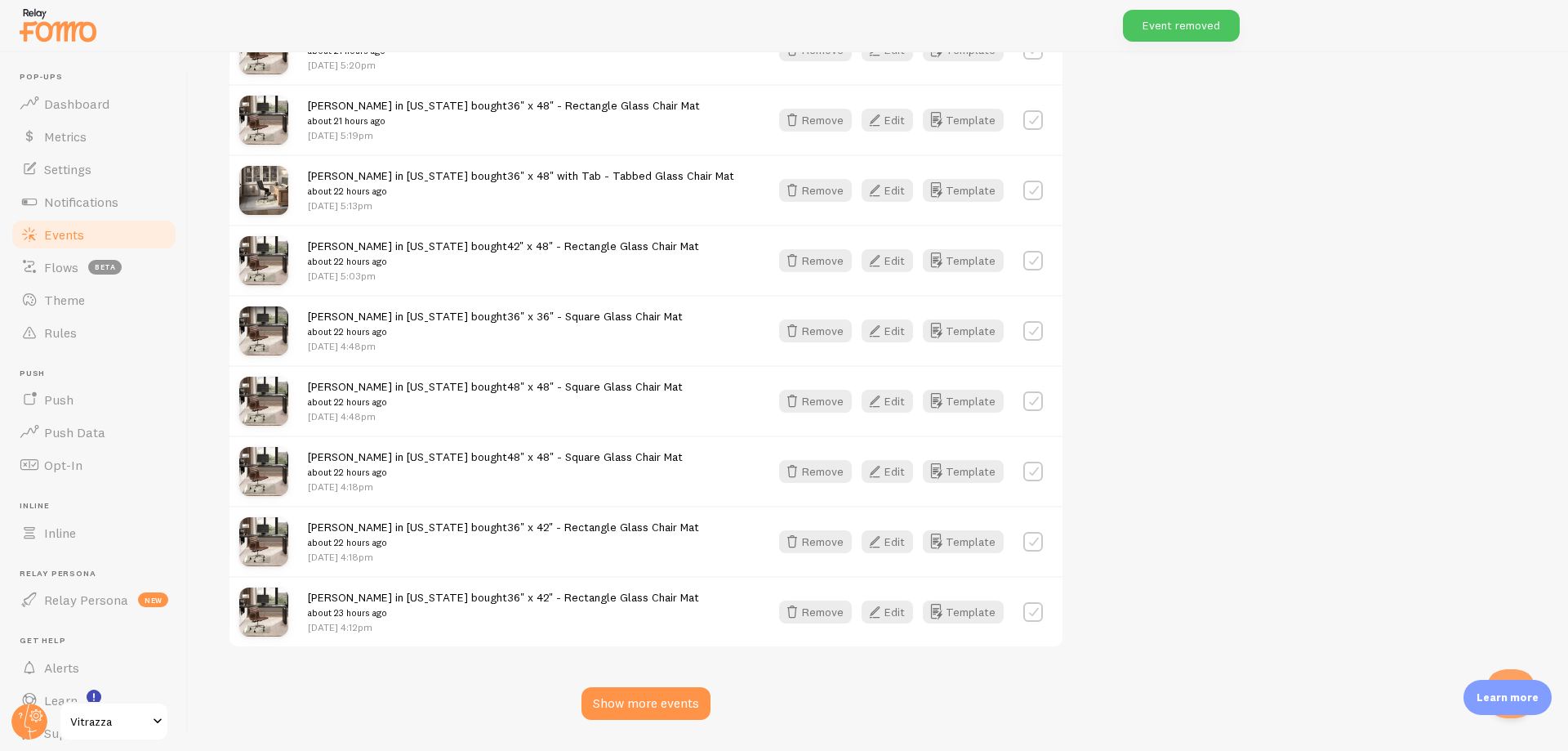
scroll to position [5422, 0]
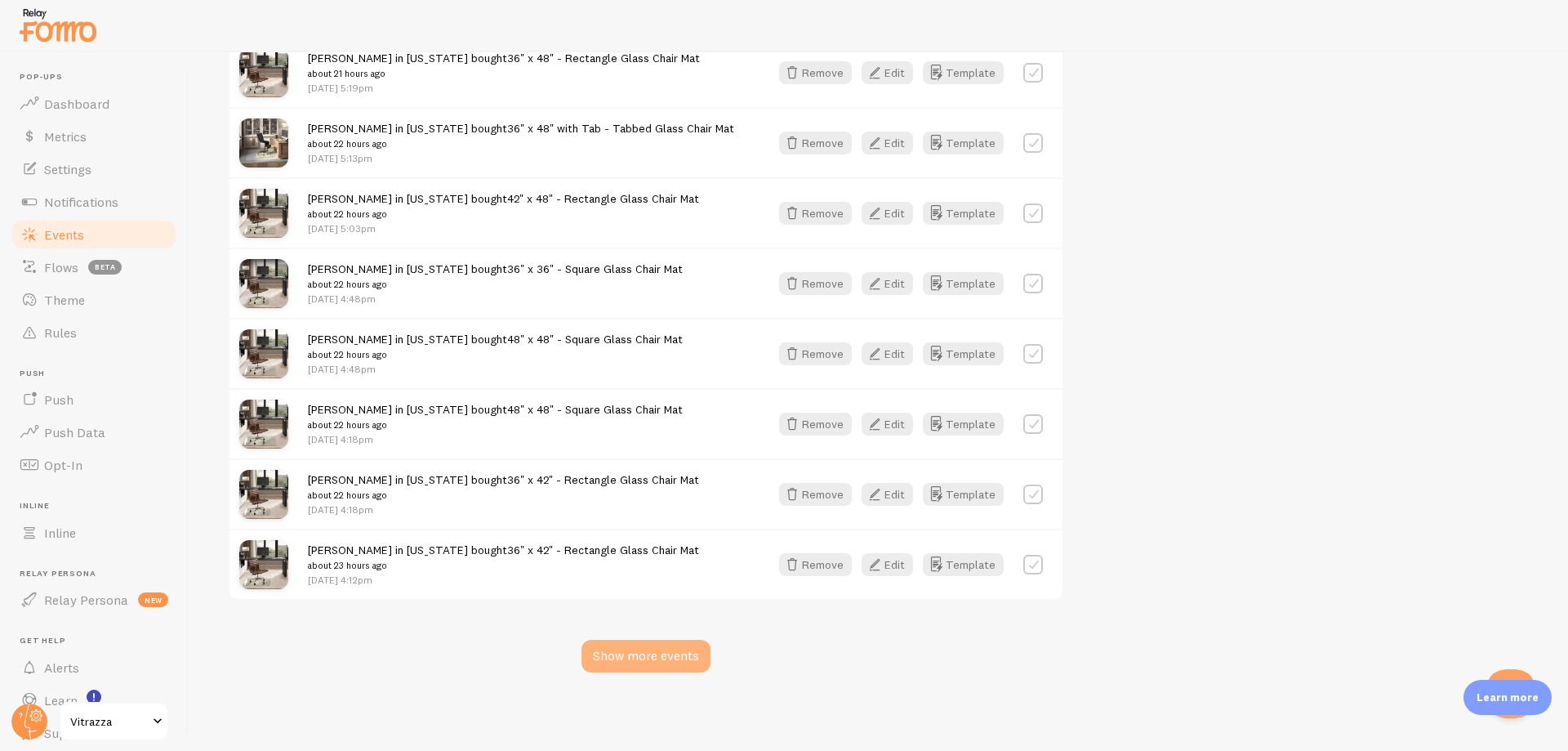
click at [643, 655] on div "Show more events" at bounding box center [646, 656] width 129 height 33
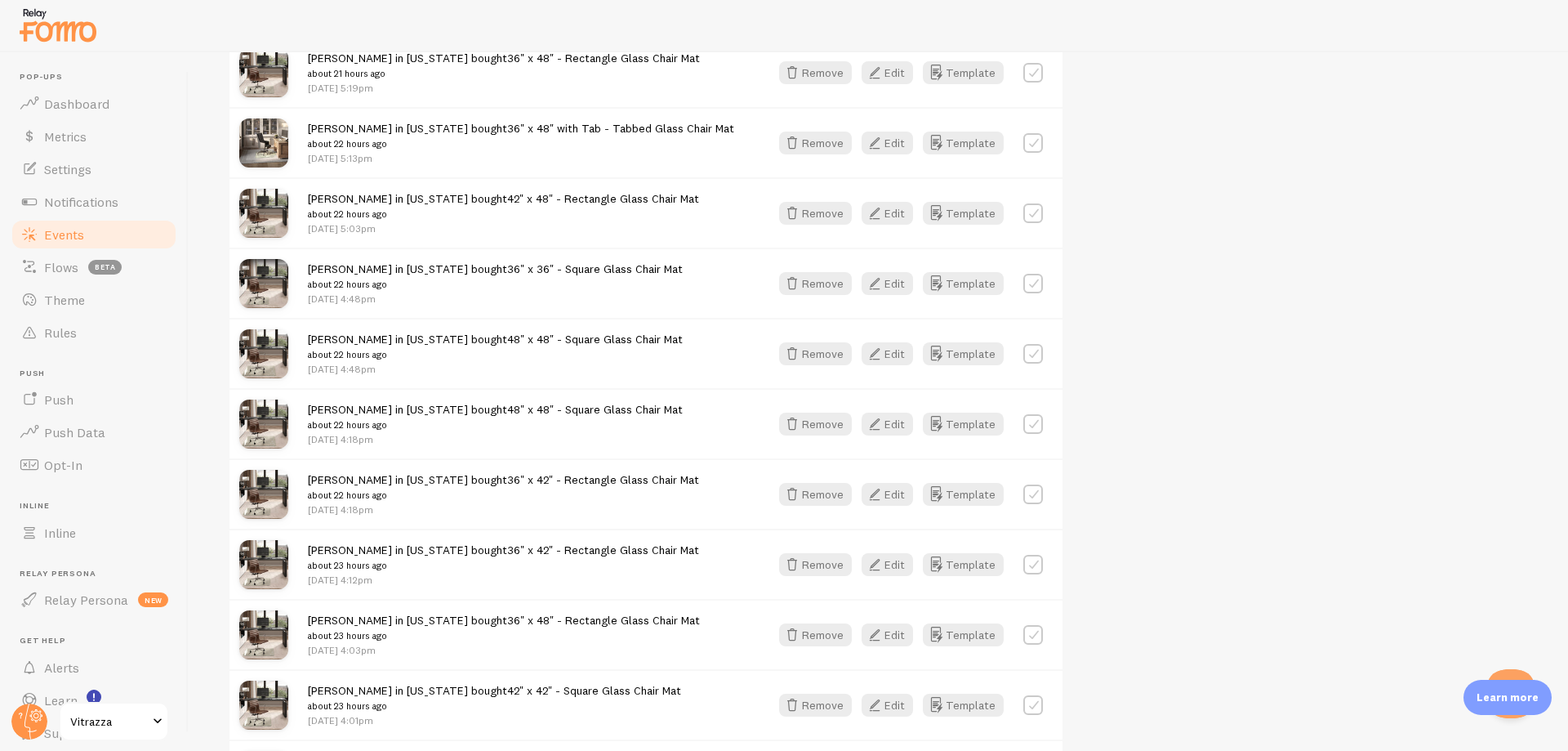
scroll to position [7585, 0]
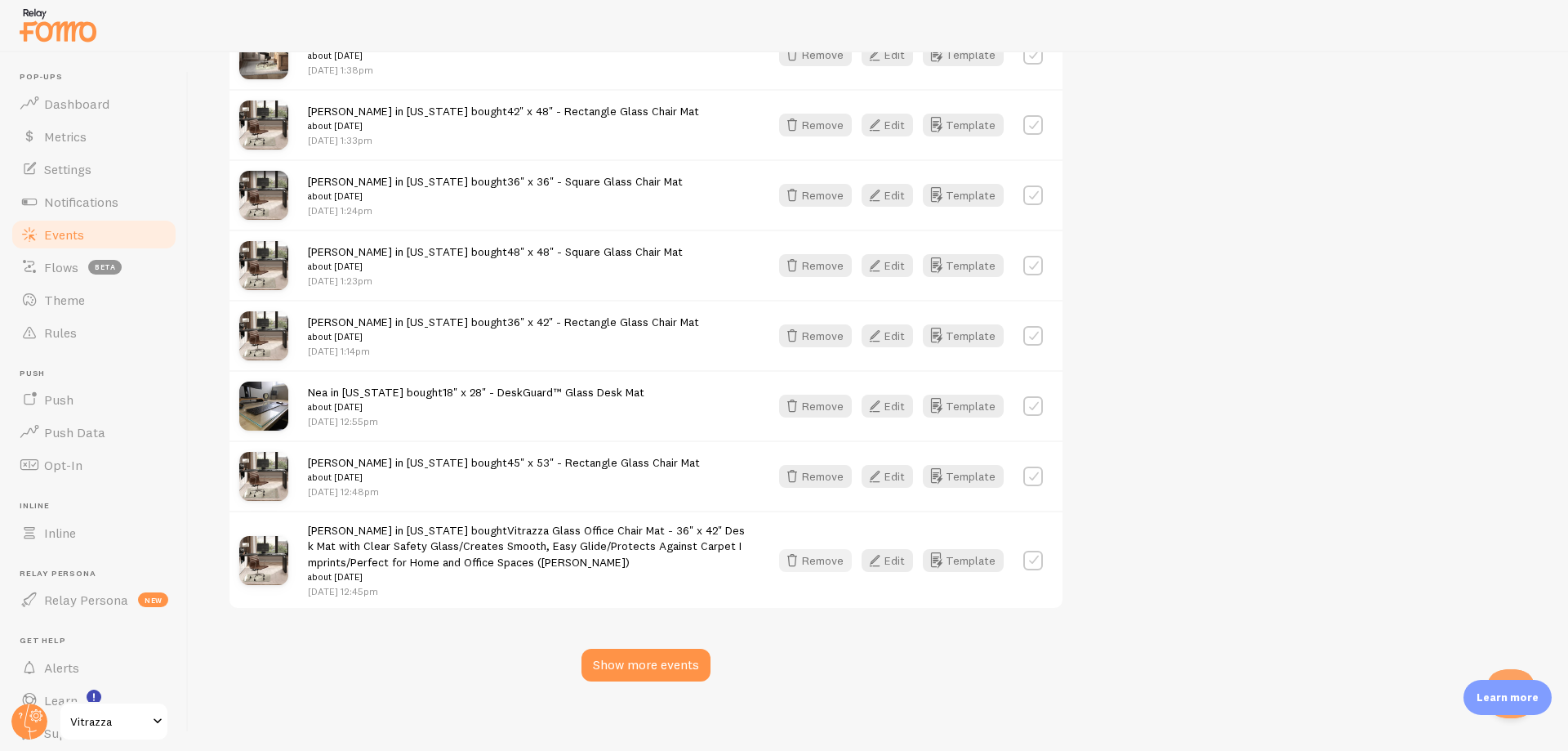
click at [821, 549] on button "Remove" at bounding box center [816, 560] width 73 height 23
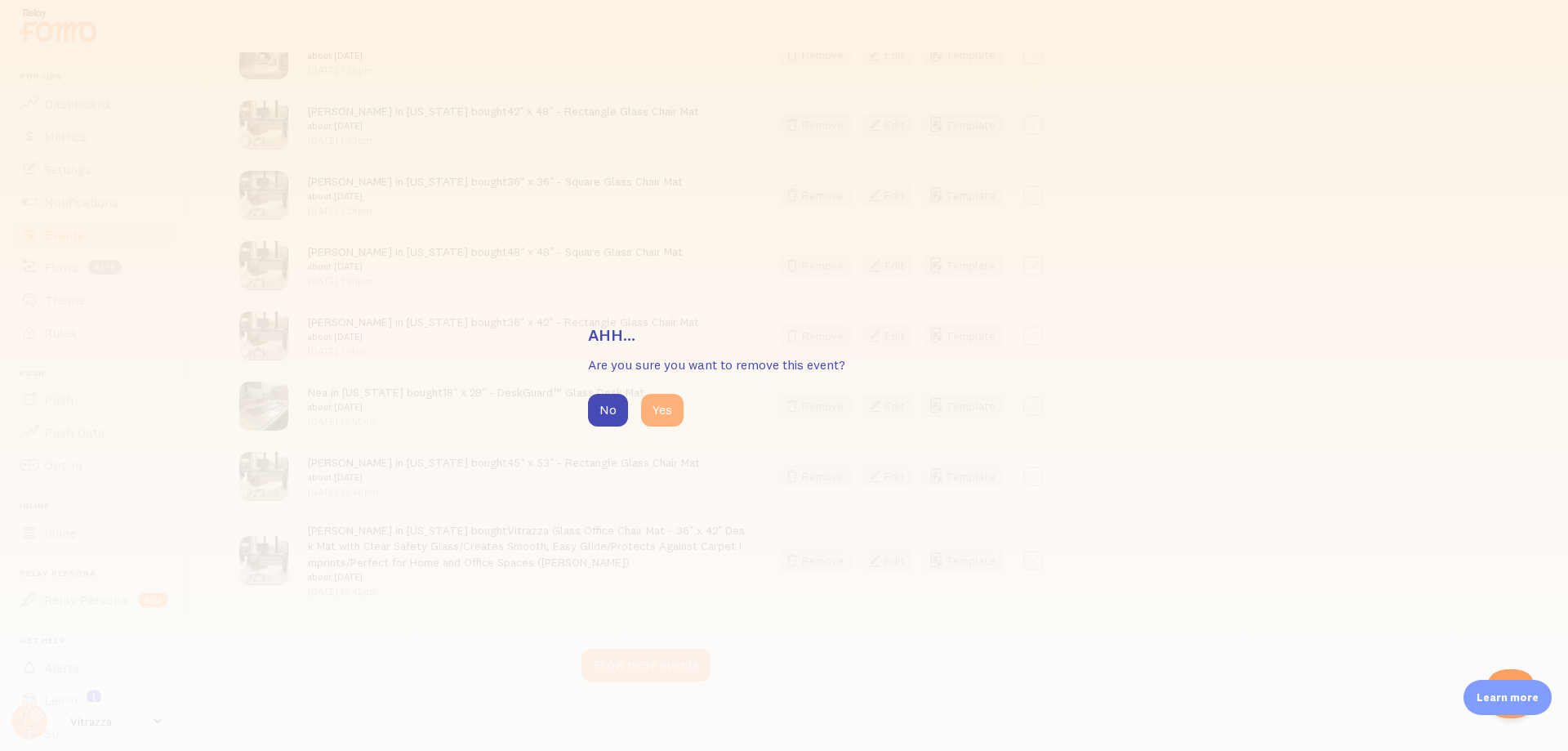
click at [651, 420] on button "Yes" at bounding box center [662, 410] width 42 height 33
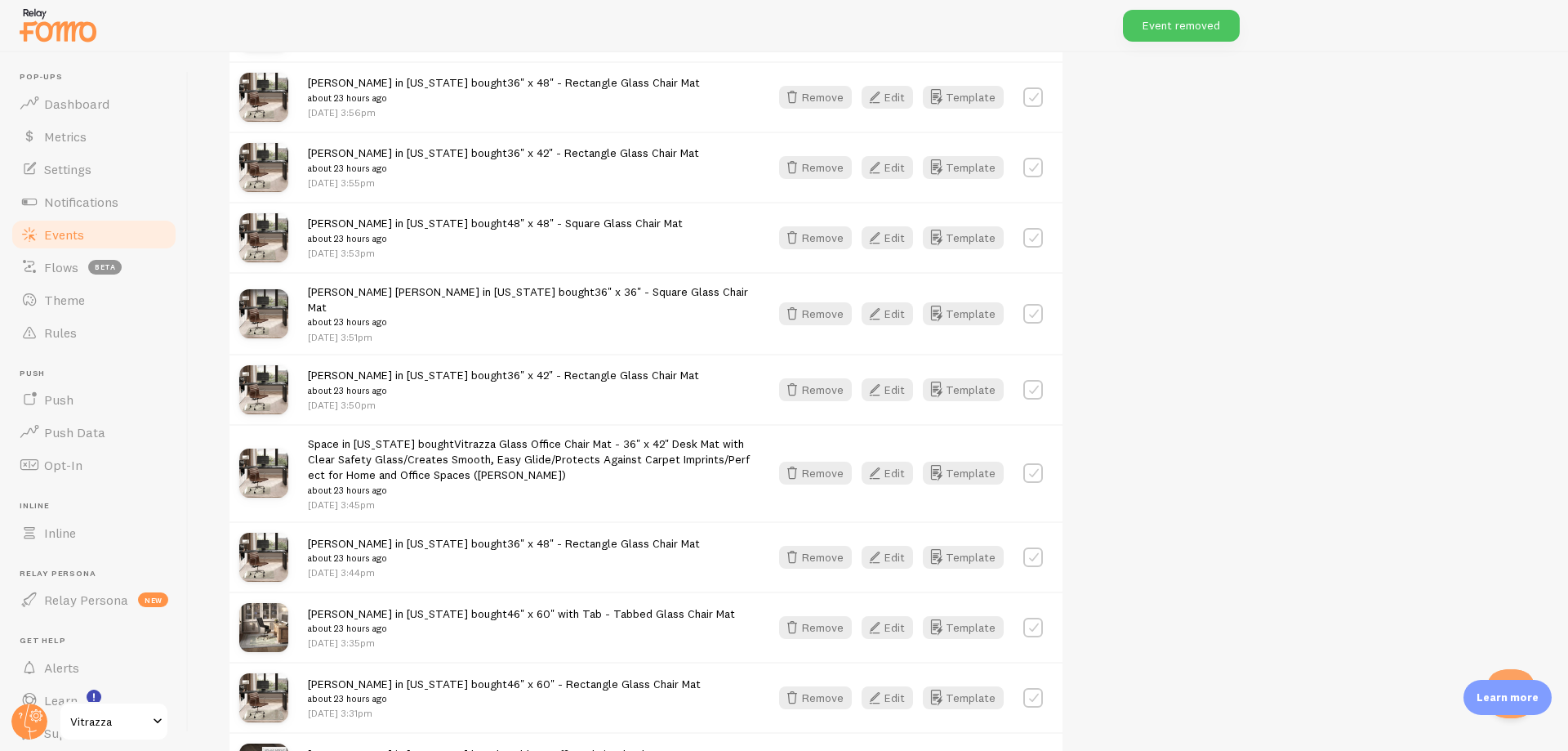
scroll to position [6114, 0]
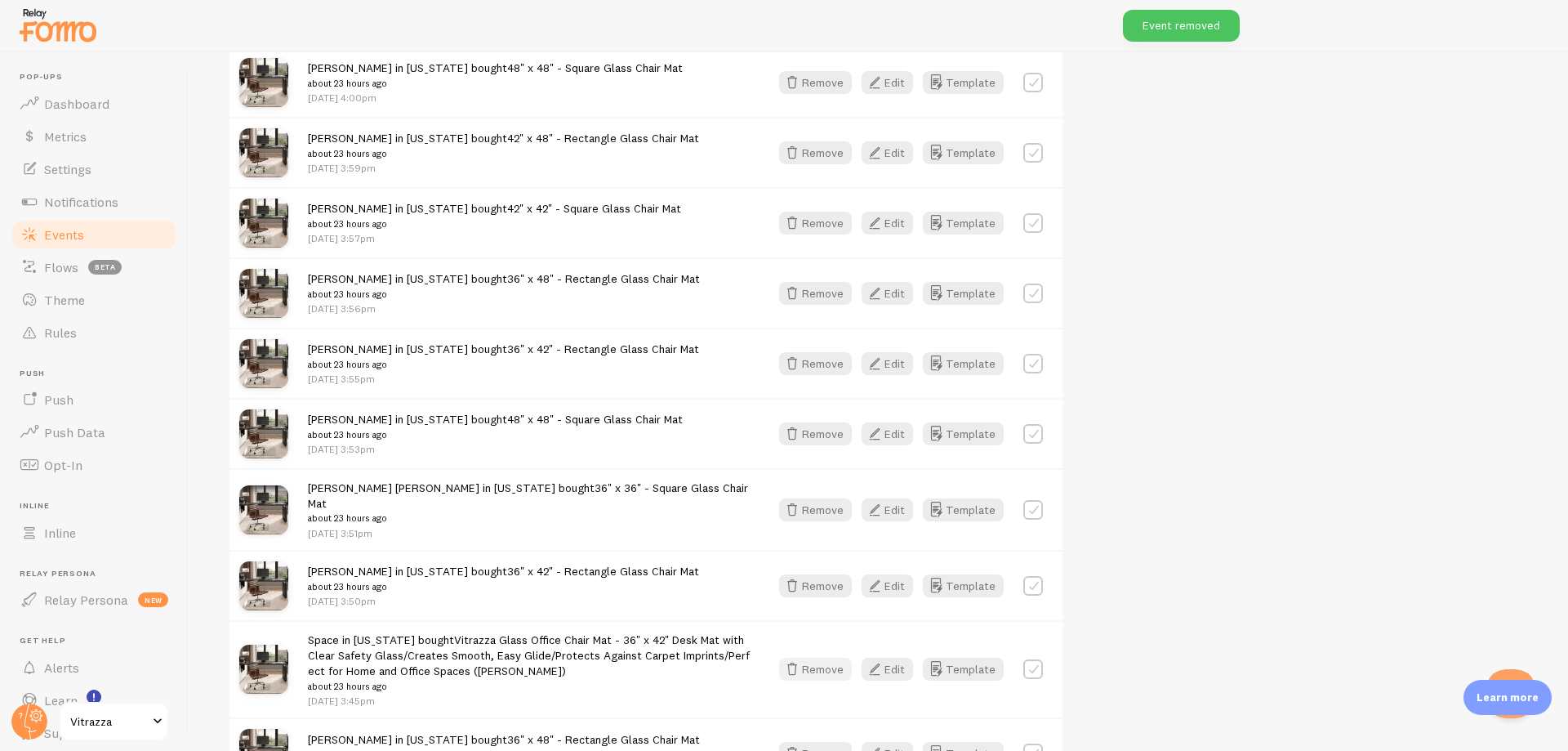
click at [814, 657] on button "Remove" at bounding box center [816, 669] width 73 height 23
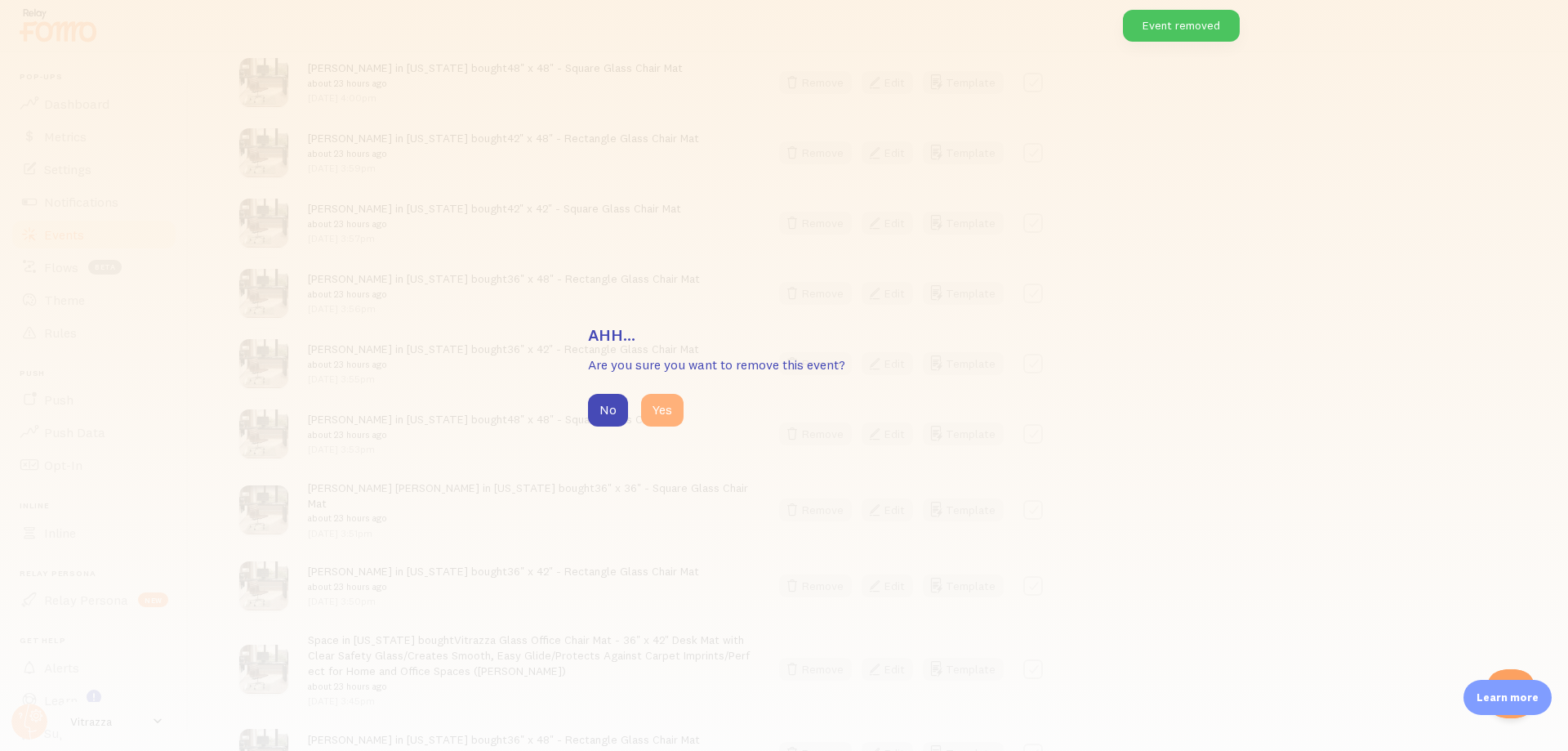
click at [667, 401] on button "Yes" at bounding box center [662, 410] width 42 height 33
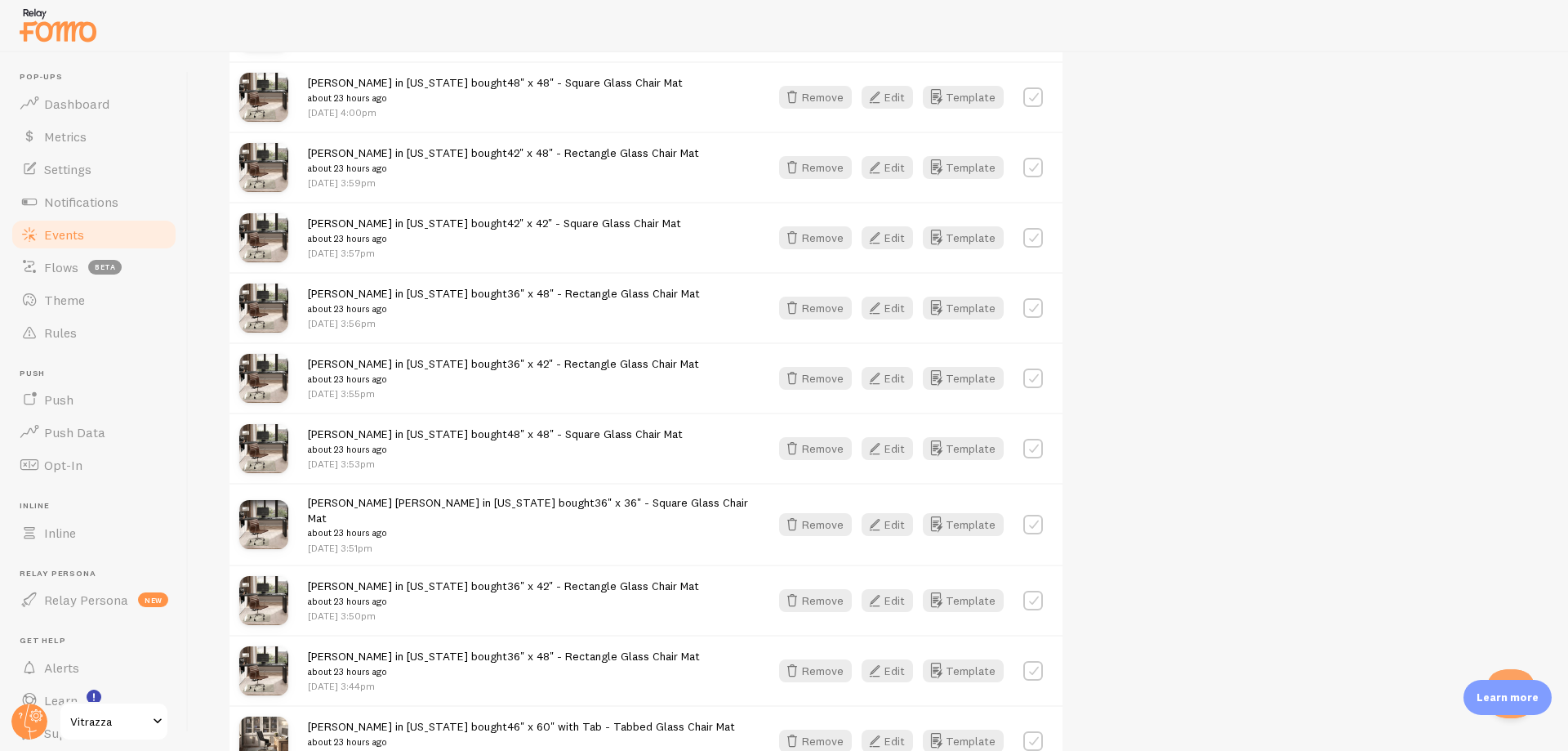
scroll to position [7389, 0]
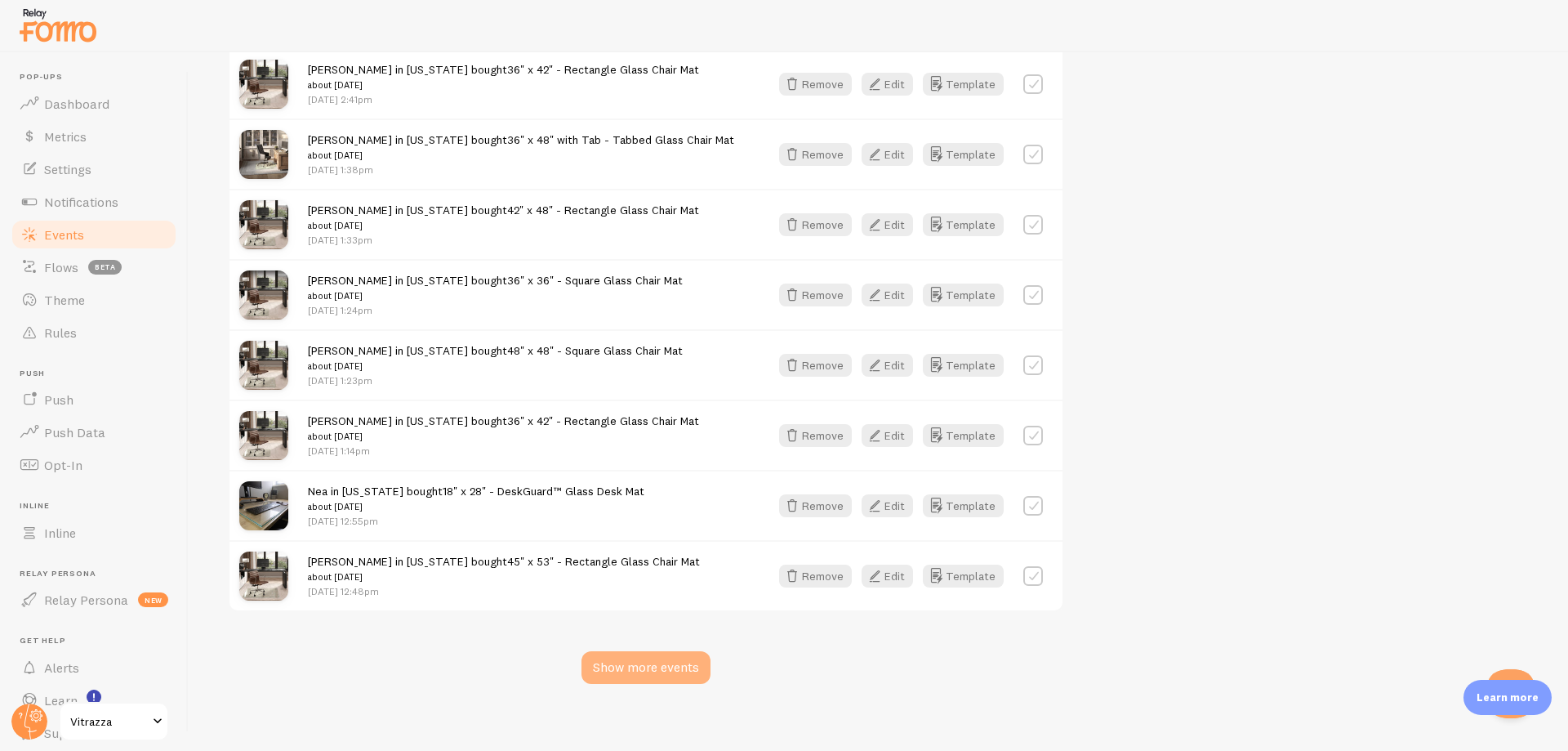
click at [667, 660] on div "Show more events" at bounding box center [646, 668] width 129 height 33
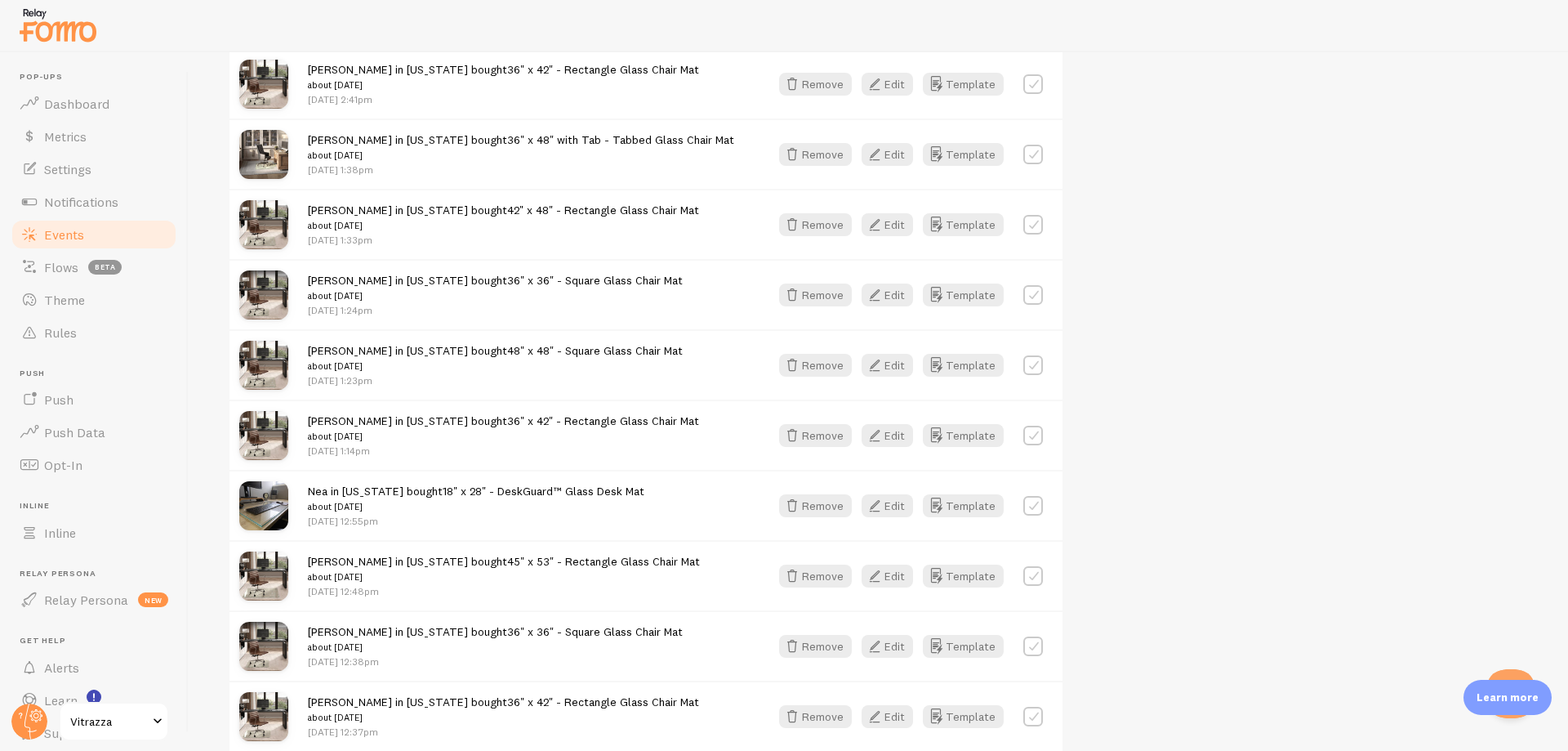
scroll to position [9524, 0]
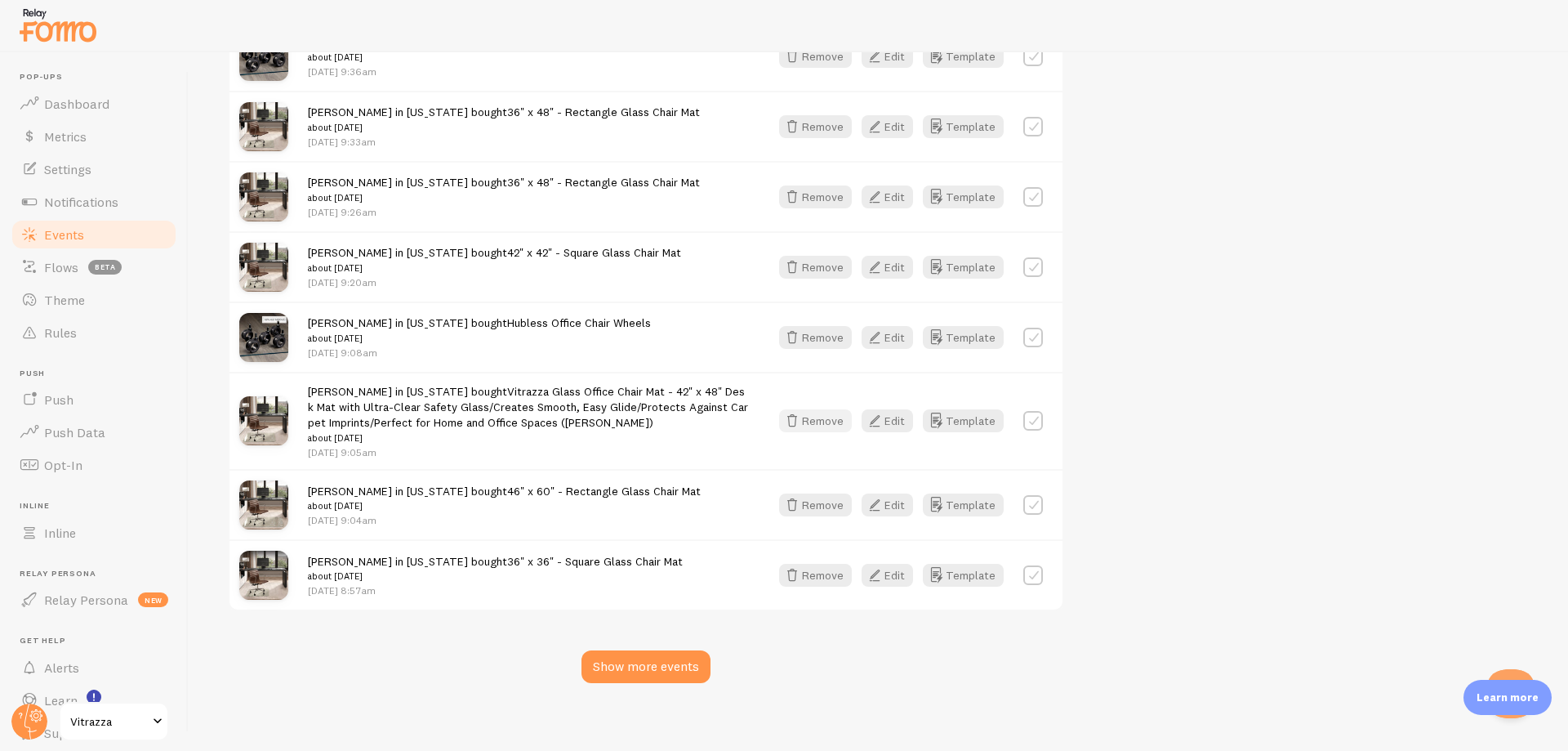
click at [834, 416] on button "Remove" at bounding box center [816, 421] width 73 height 23
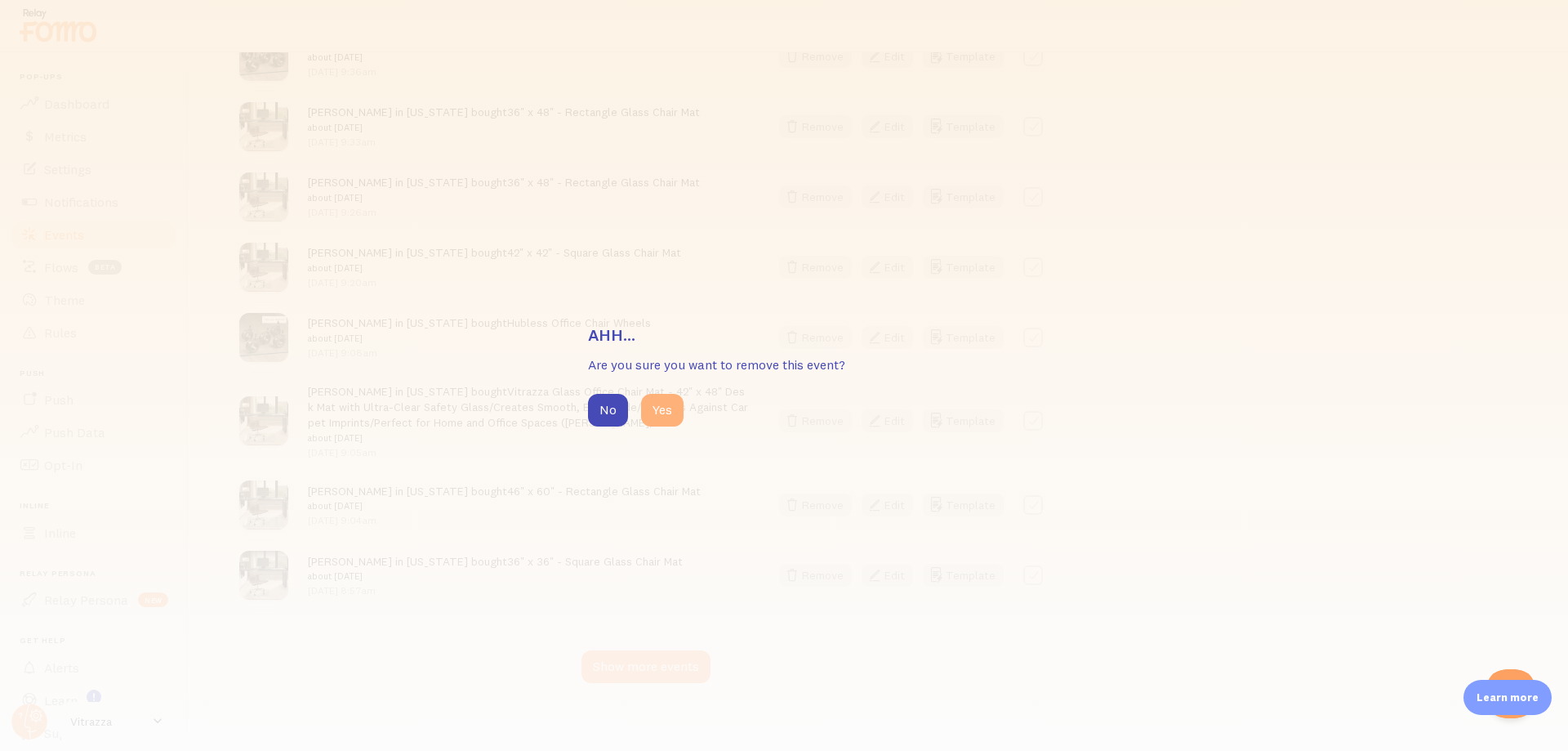
click at [678, 416] on button "Yes" at bounding box center [662, 410] width 42 height 33
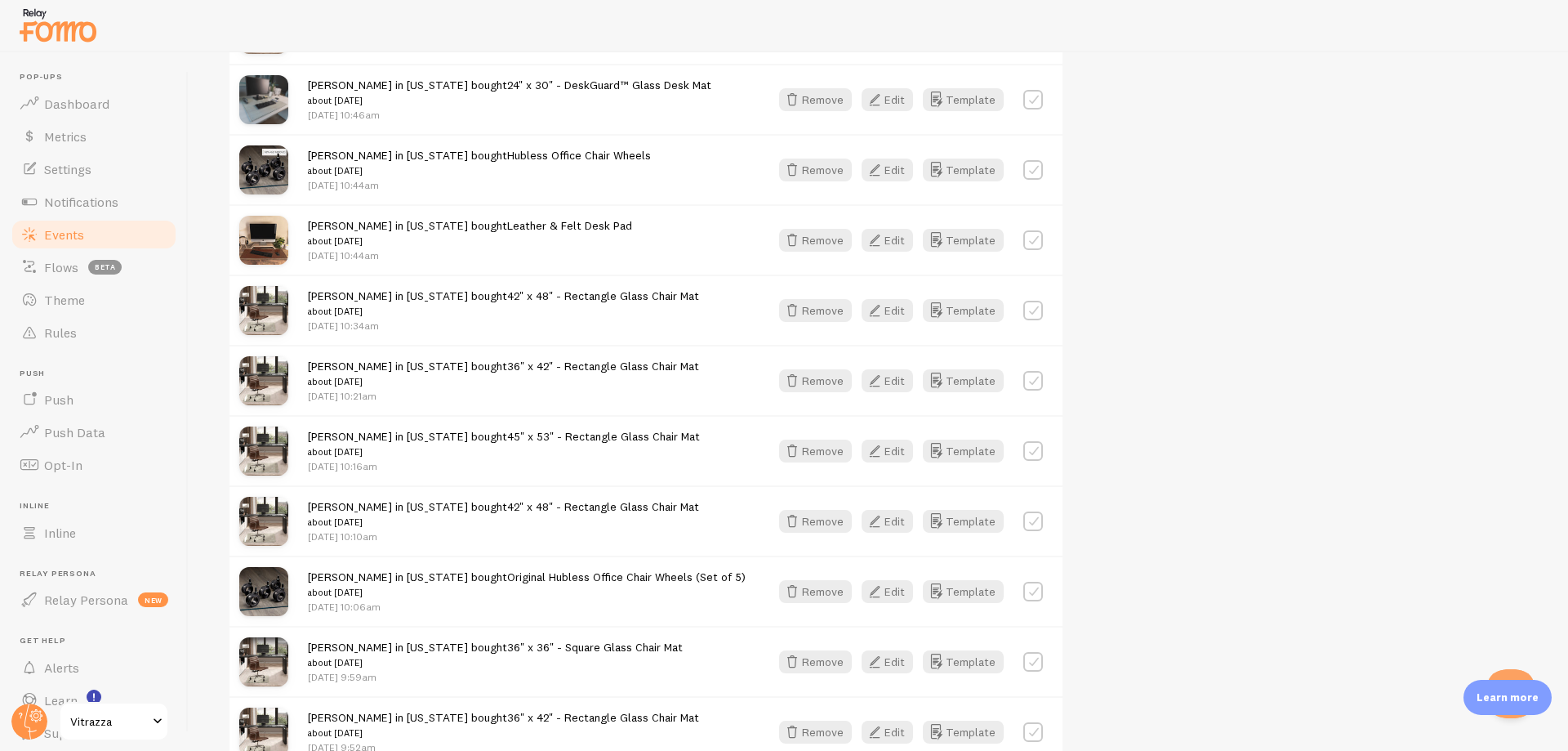
scroll to position [9426, 0]
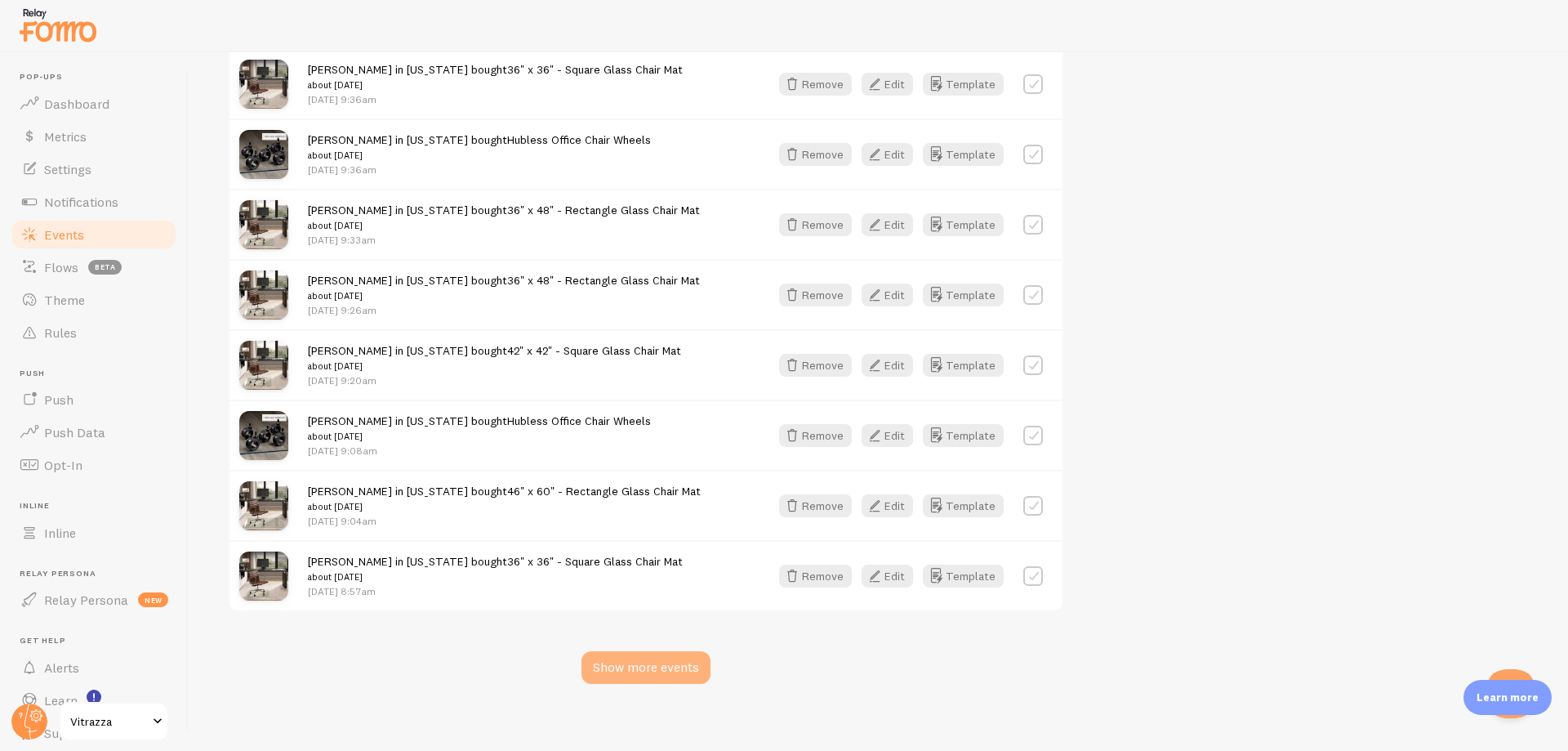
click at [654, 651] on div "Show more events" at bounding box center [646, 668] width 129 height 33
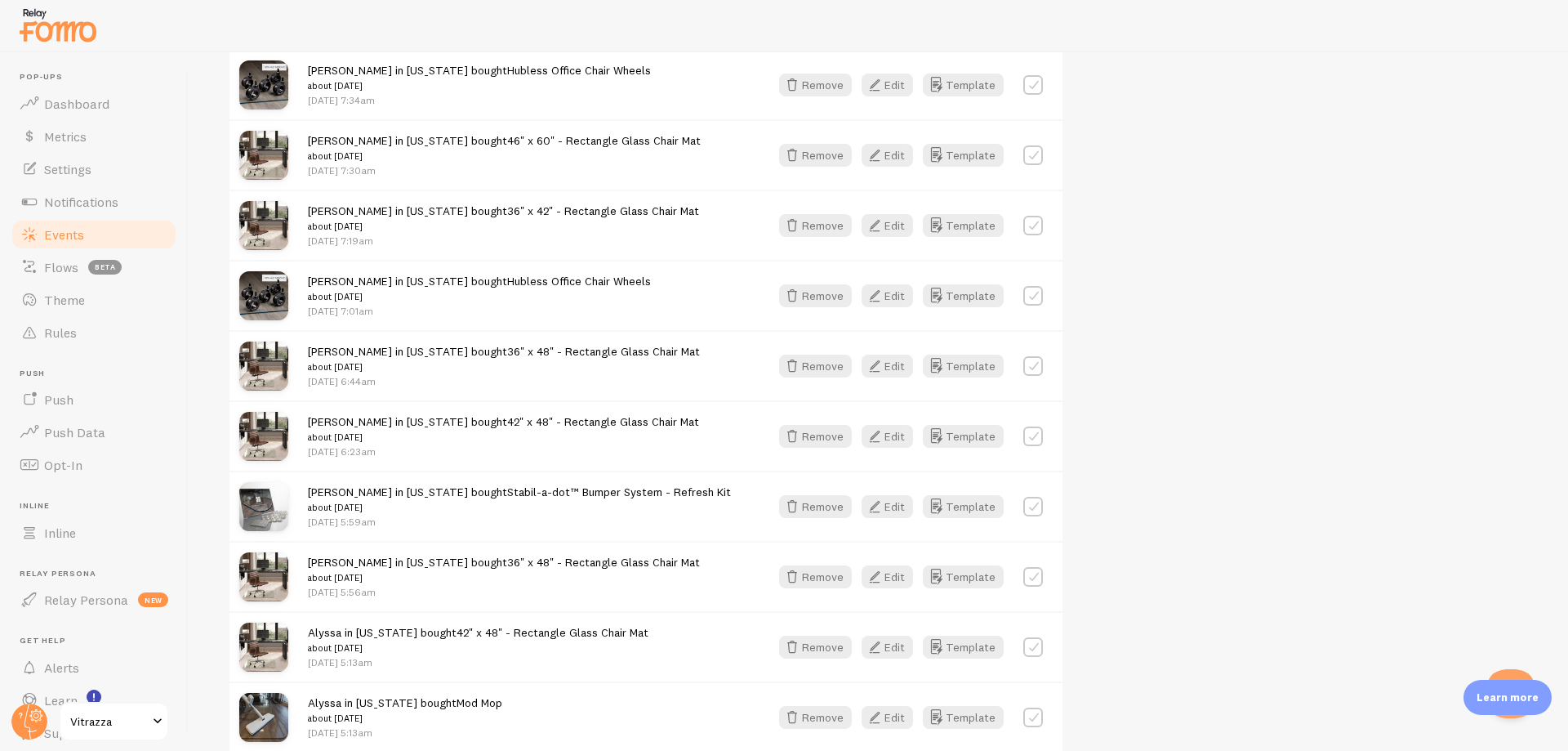
scroll to position [11533, 0]
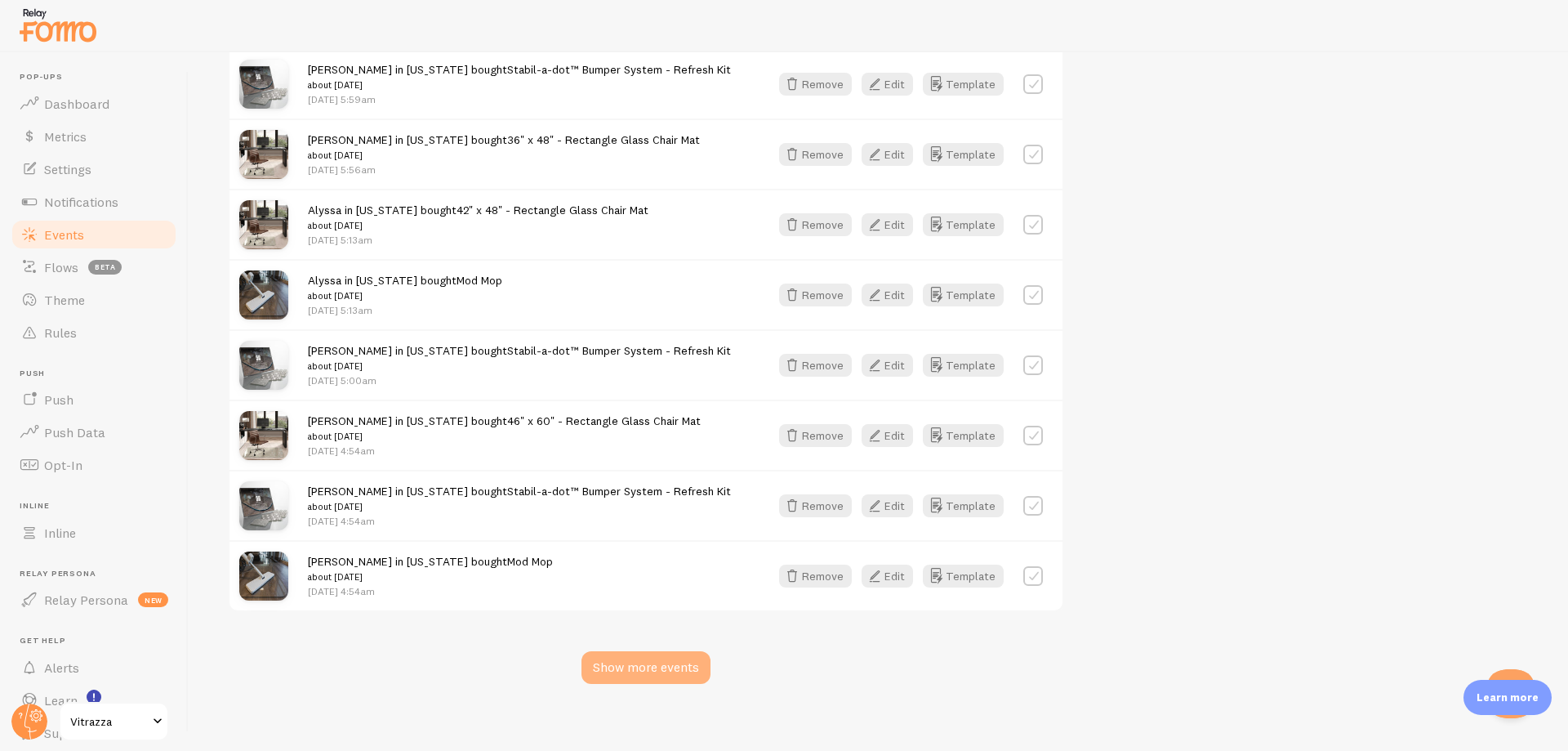
click at [680, 663] on div "Show more events" at bounding box center [646, 668] width 129 height 33
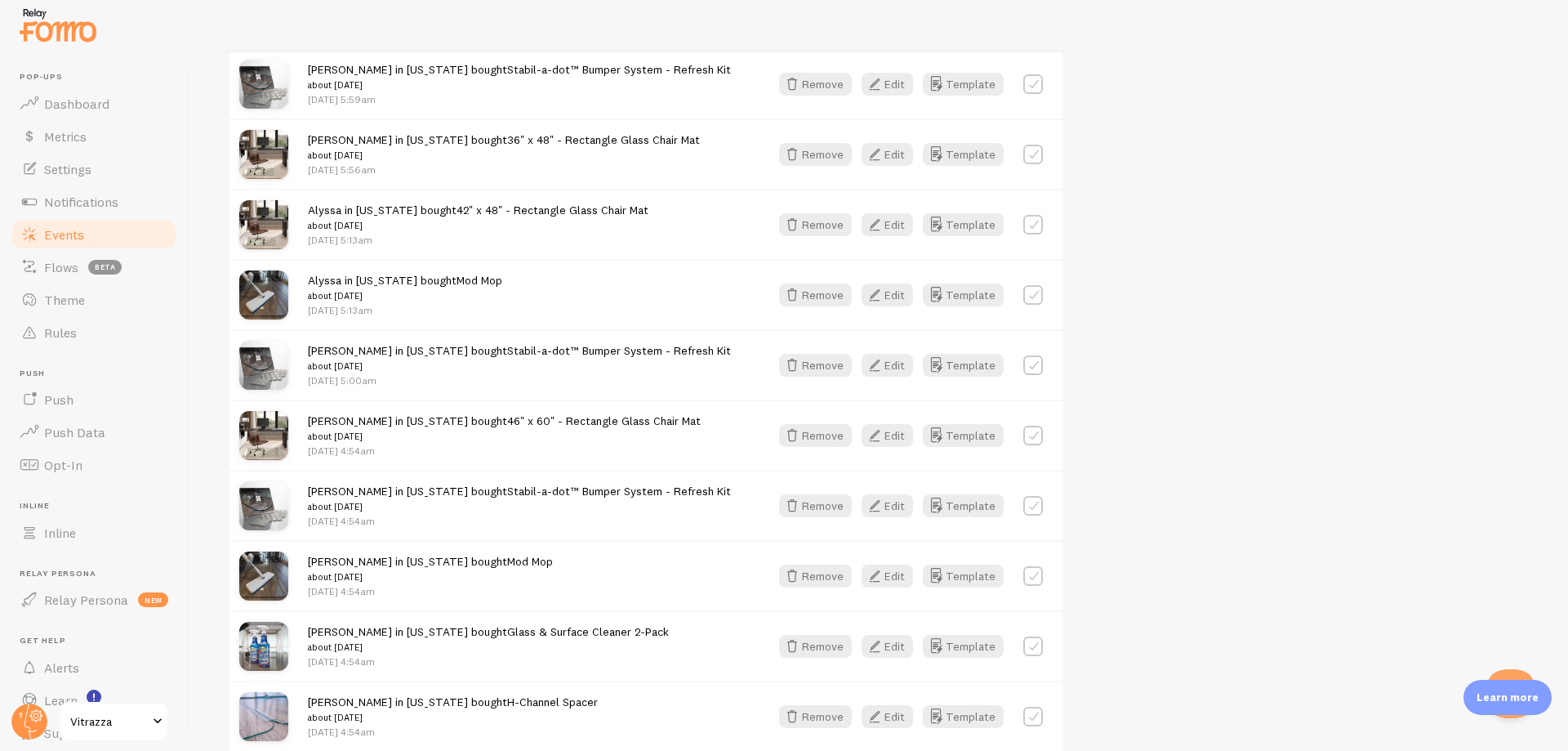
scroll to position [13725, 0]
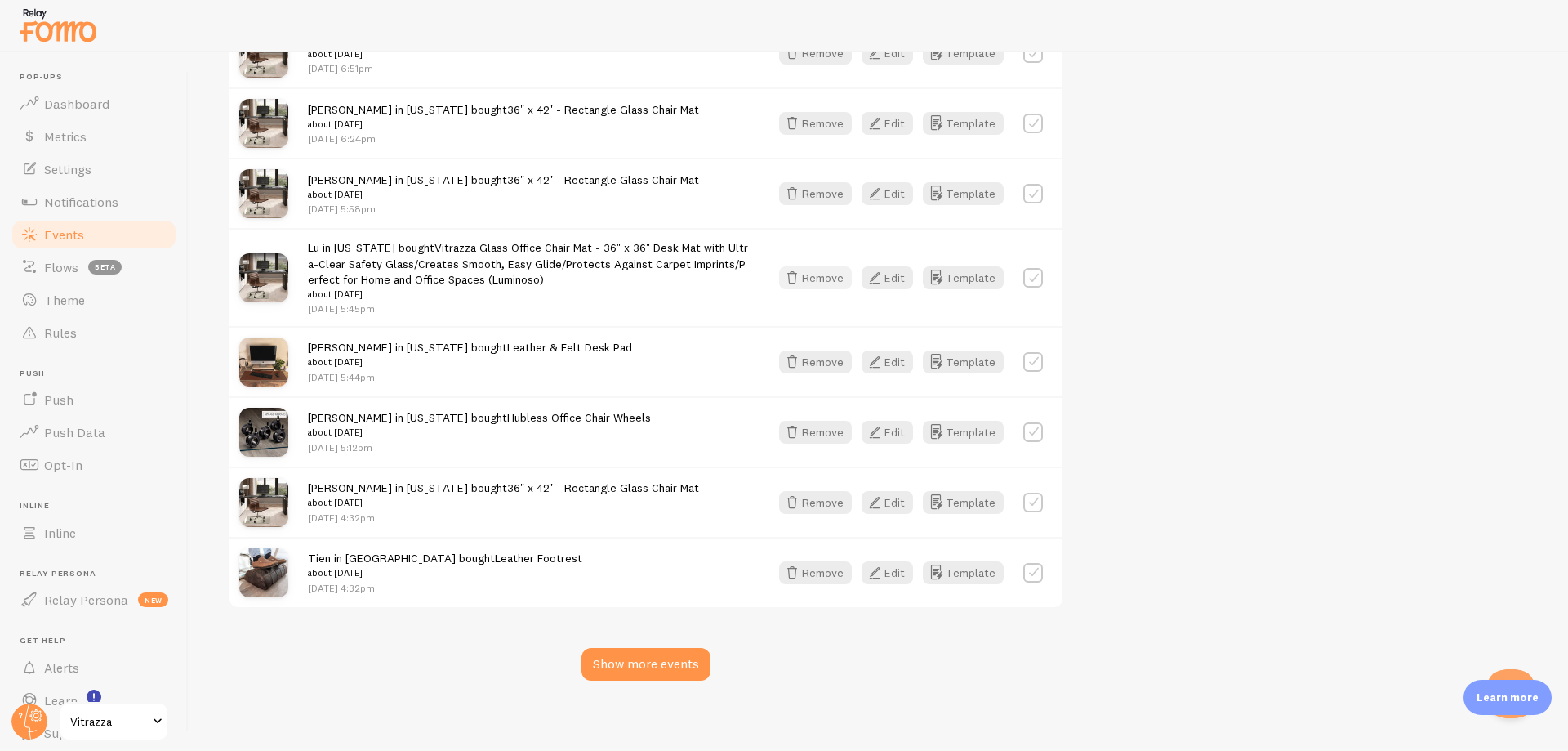
click at [808, 269] on button "Remove" at bounding box center [816, 278] width 73 height 23
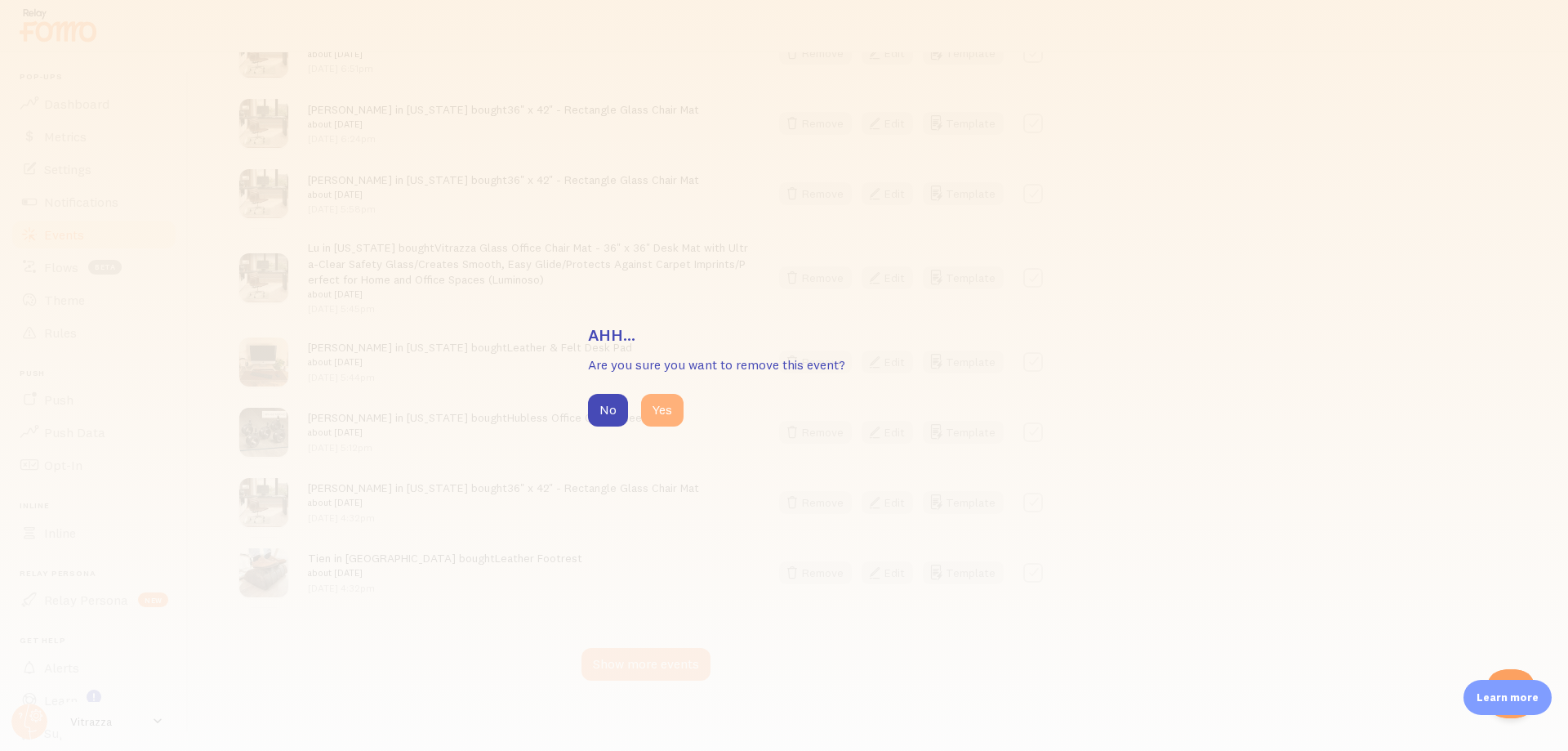
click at [651, 408] on button "Yes" at bounding box center [662, 410] width 42 height 33
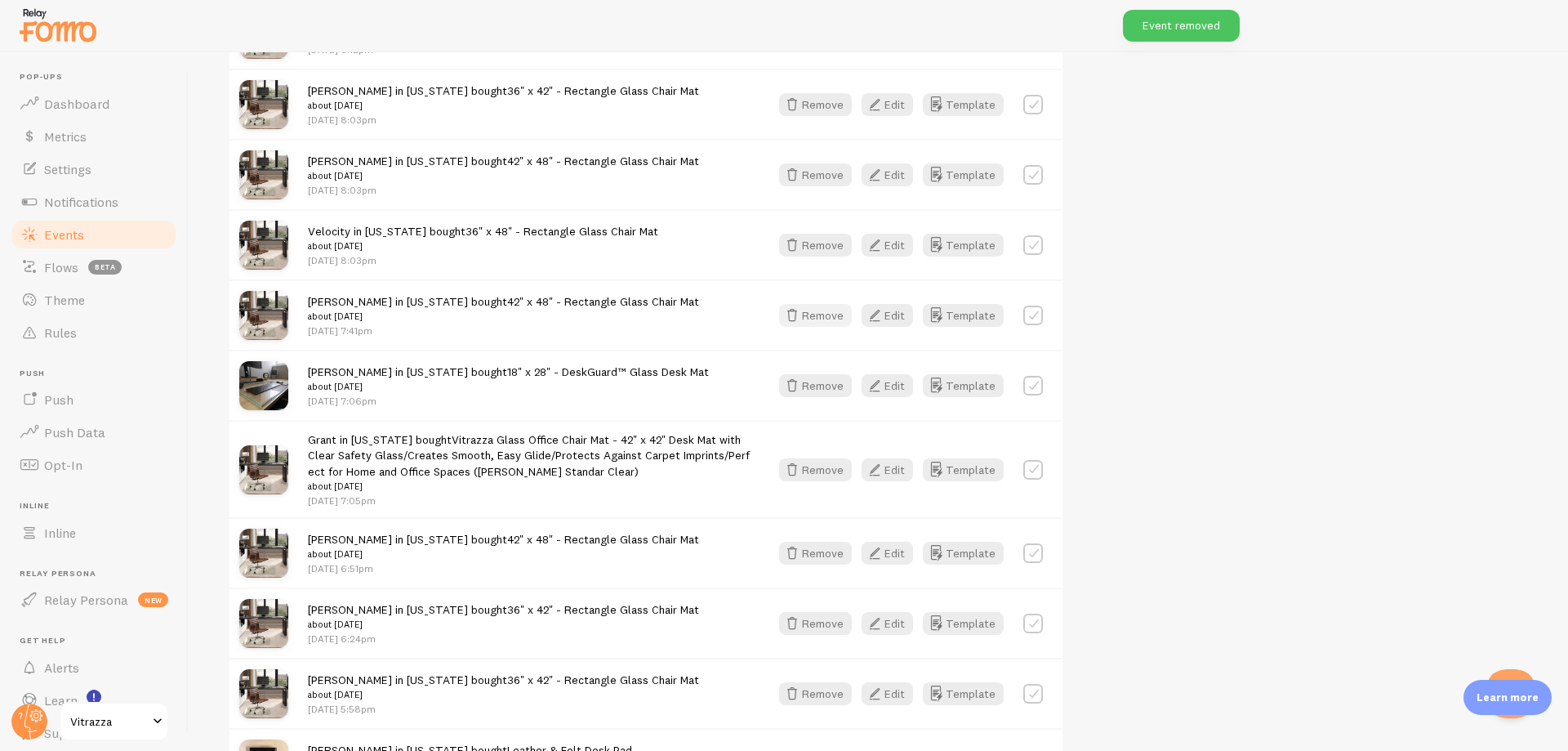
scroll to position [13038, 0]
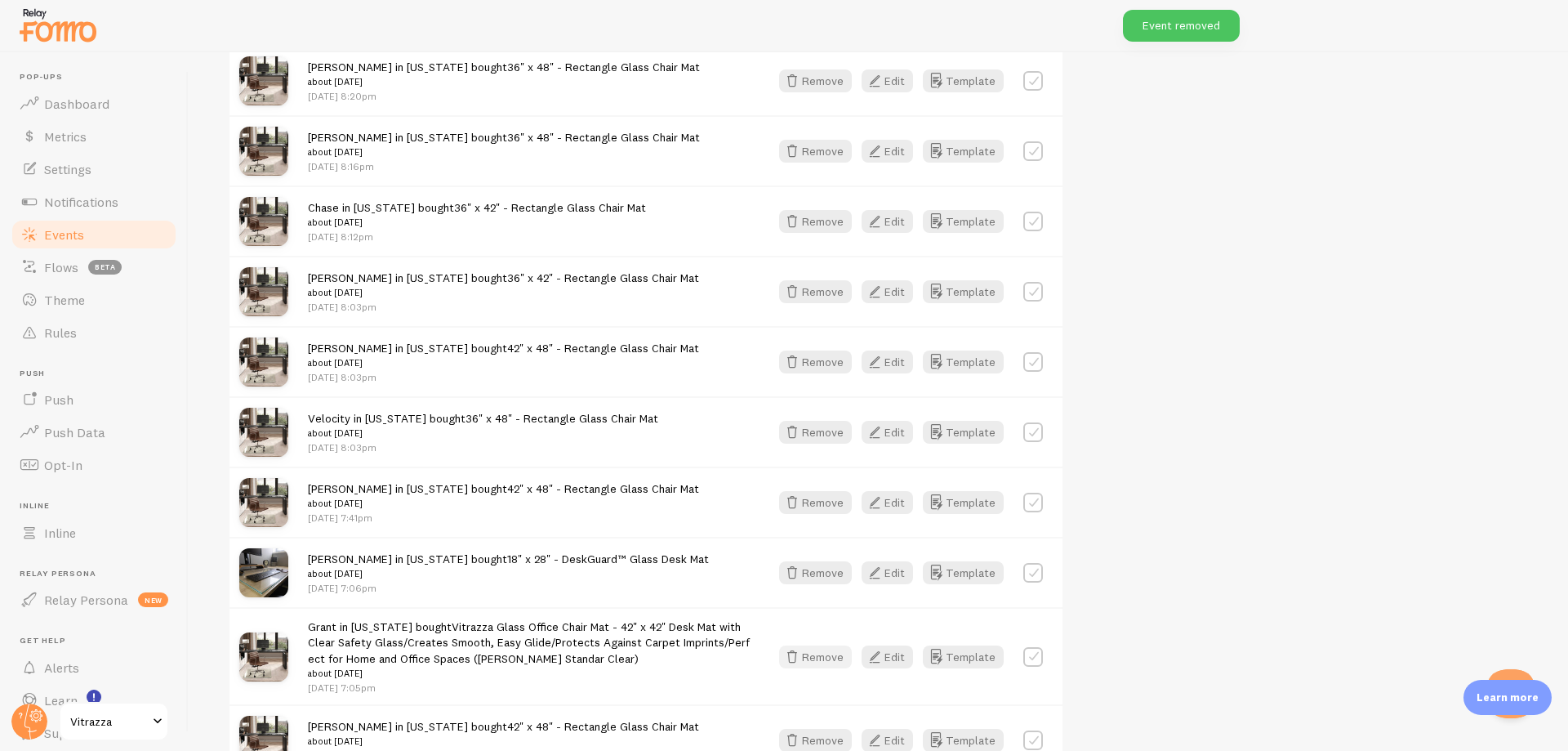
click at [822, 654] on button "Remove" at bounding box center [816, 656] width 73 height 23
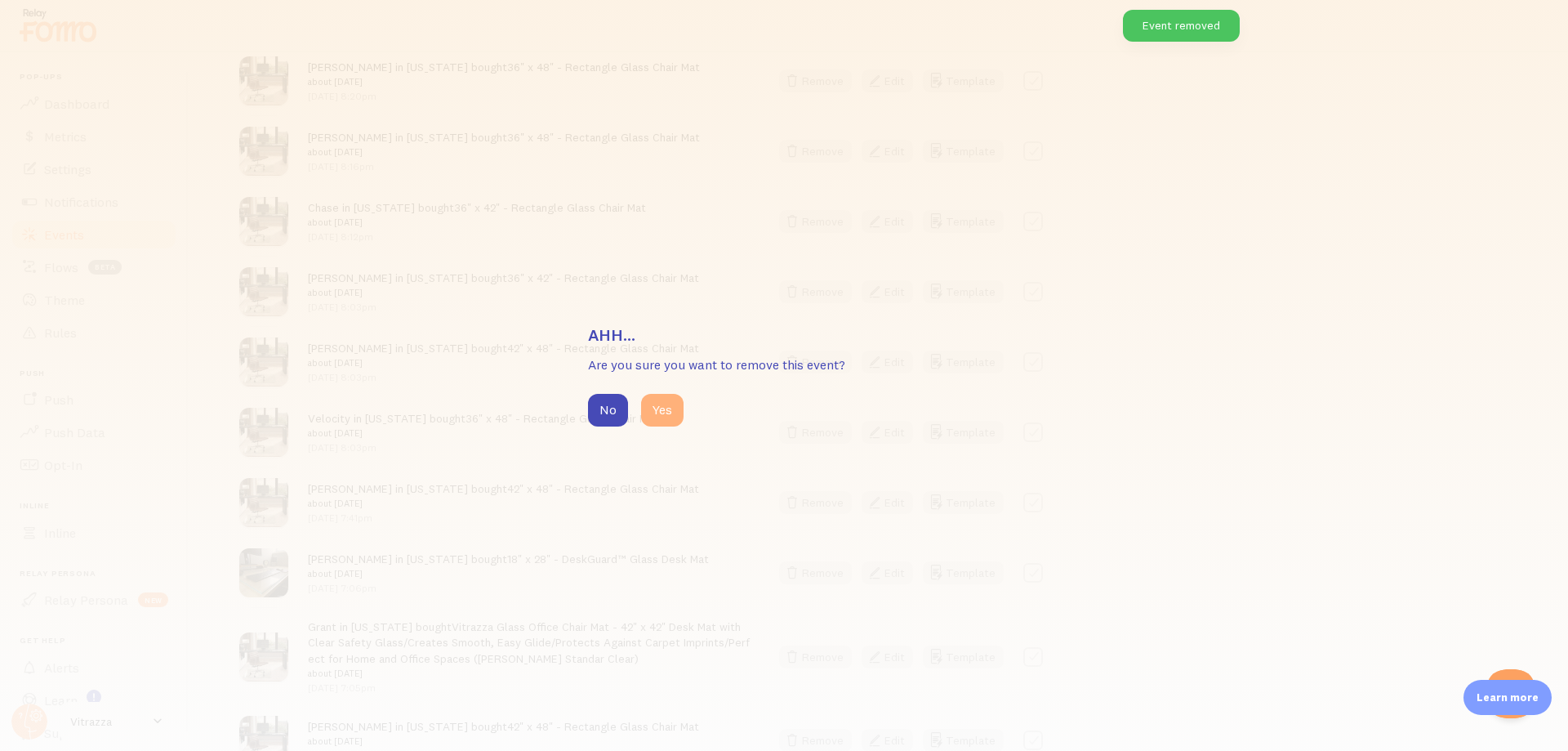
click at [662, 421] on button "Yes" at bounding box center [662, 410] width 42 height 33
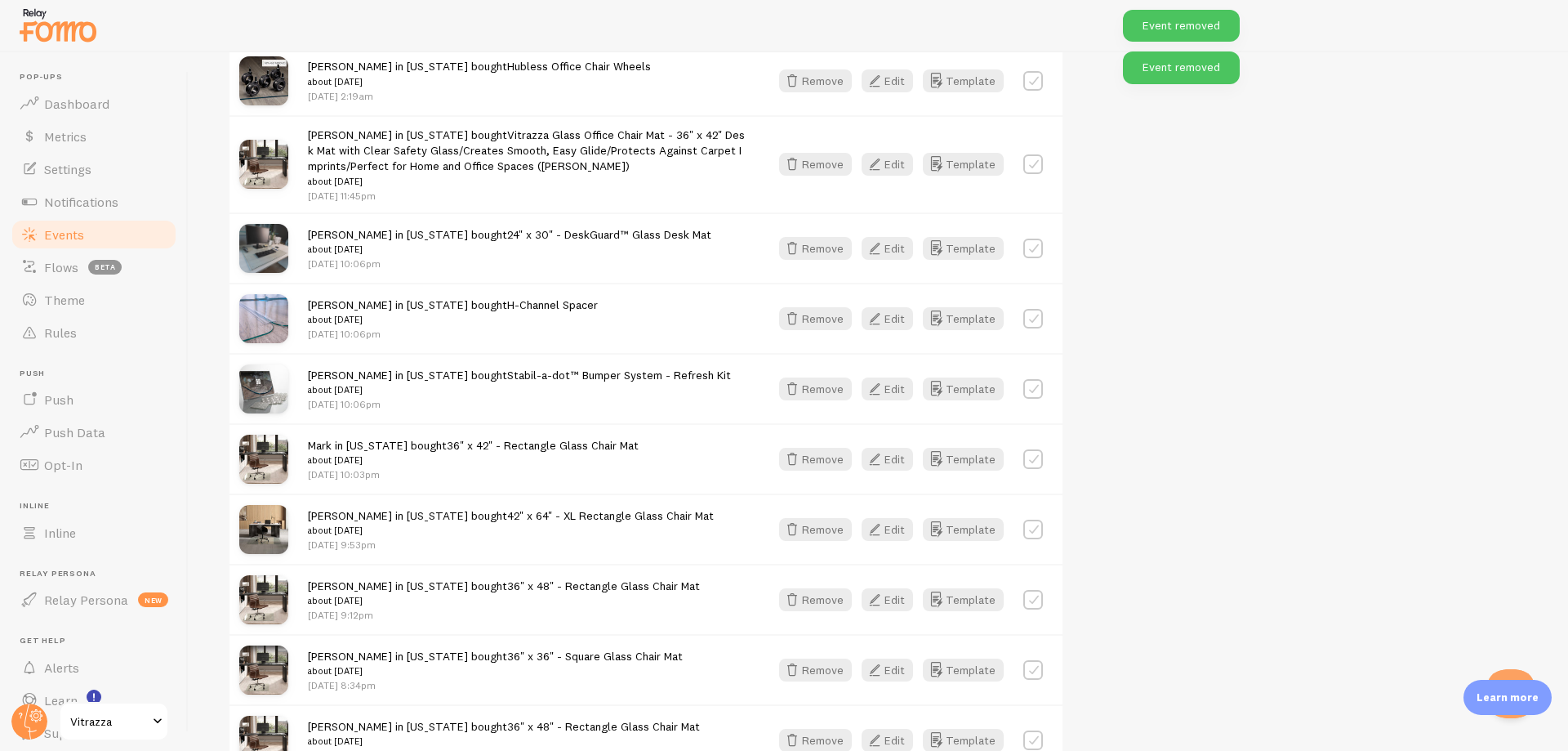
scroll to position [12352, 0]
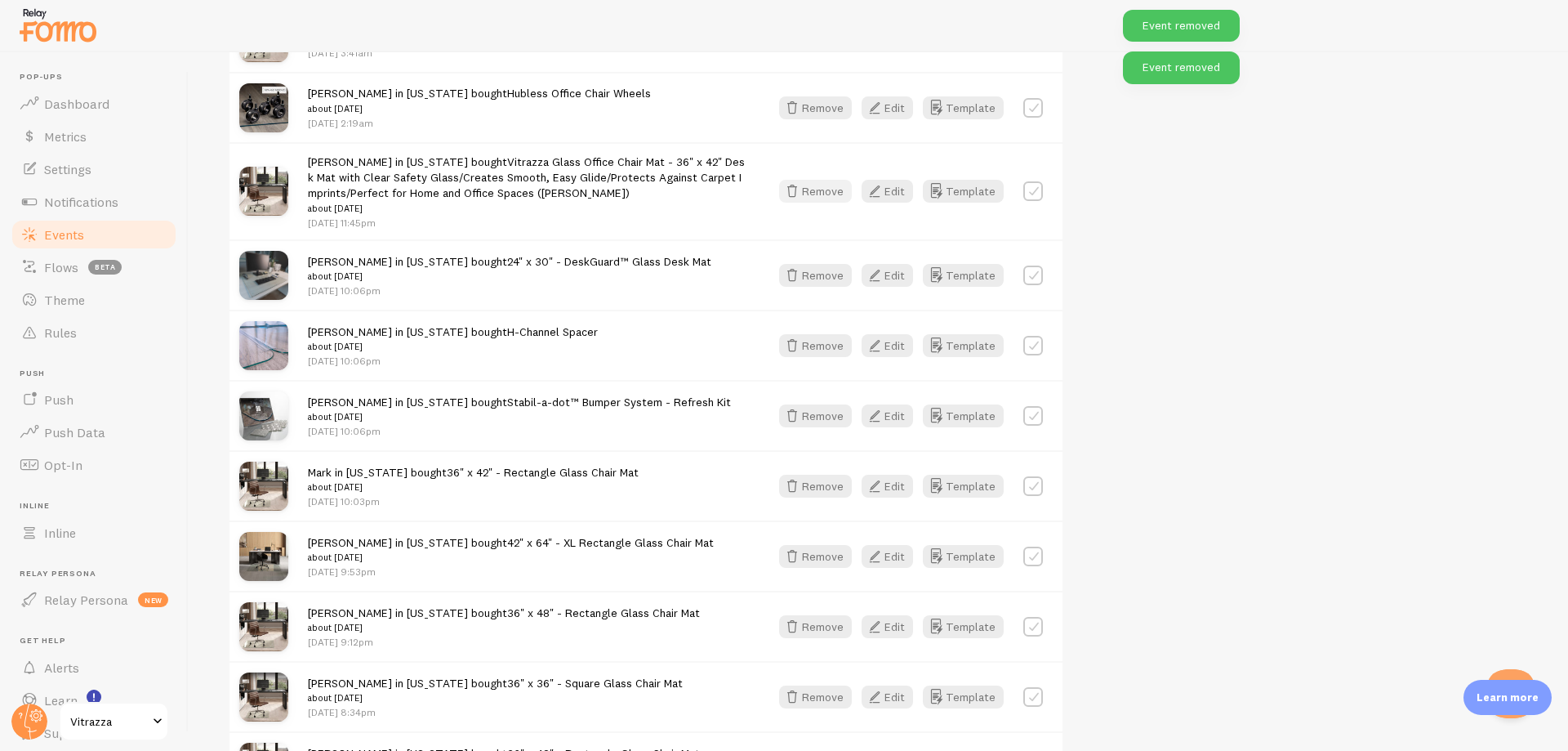
click at [821, 180] on button "Remove" at bounding box center [816, 191] width 73 height 23
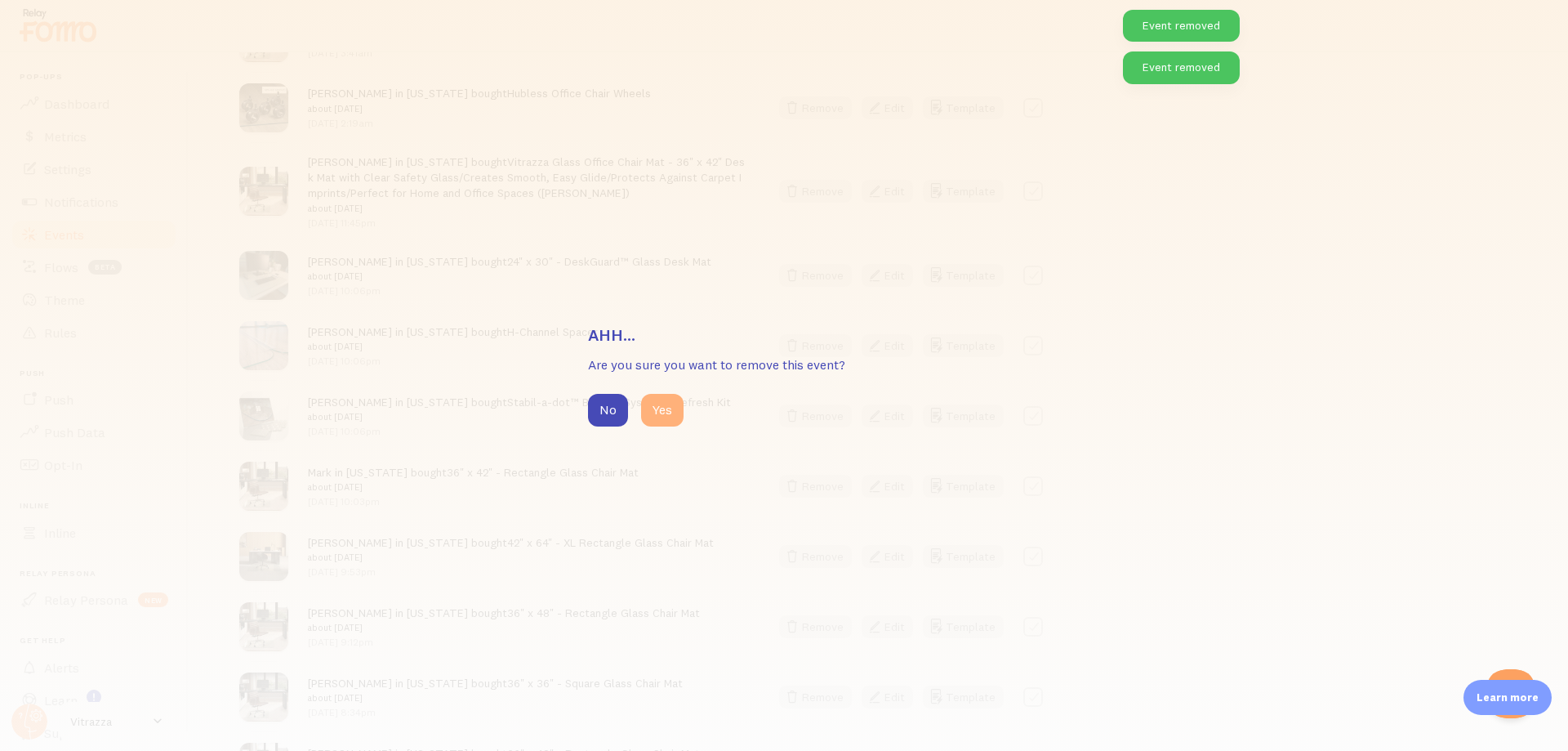
click at [658, 415] on button "Yes" at bounding box center [662, 410] width 42 height 33
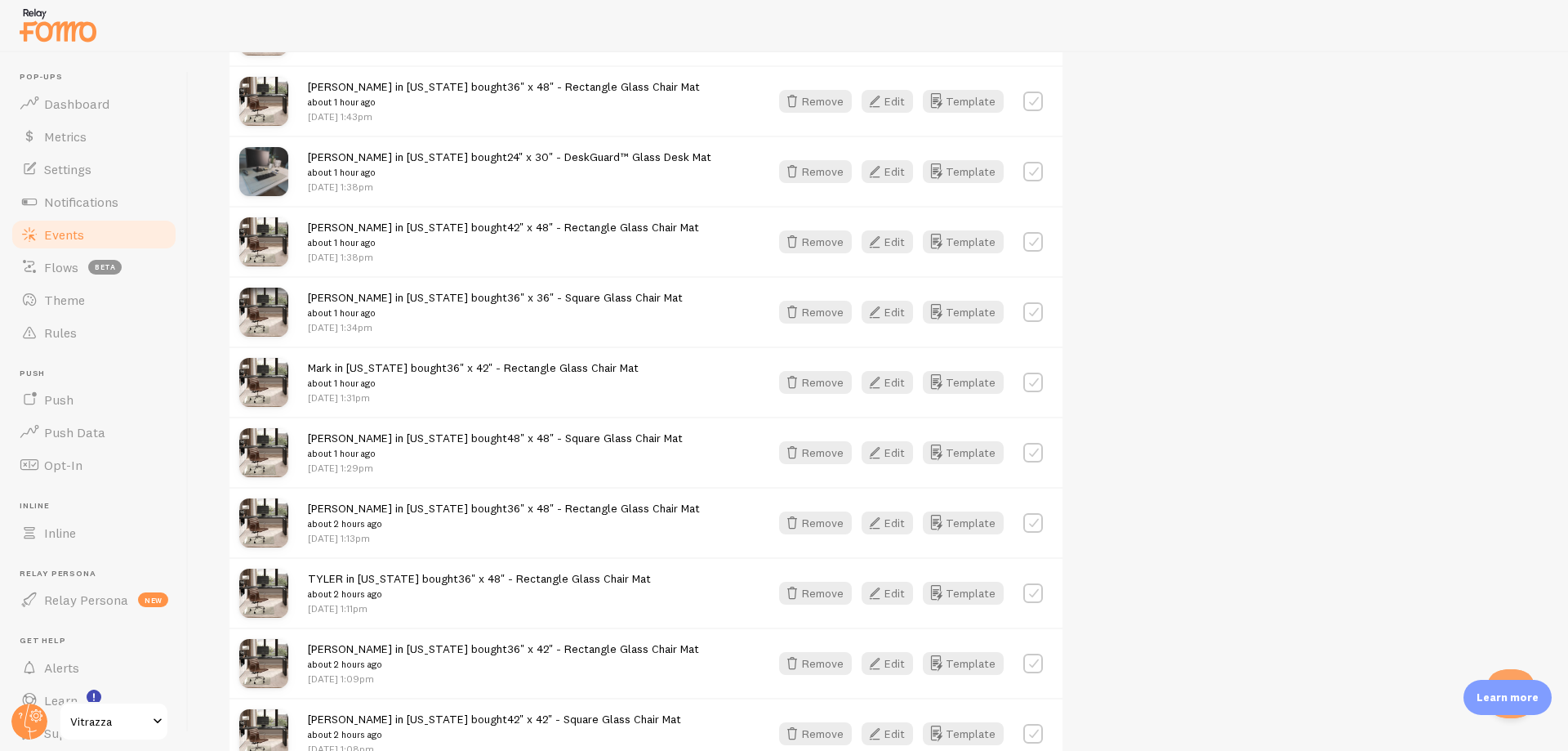
scroll to position [196, 0]
